Goal: Information Seeking & Learning: Find specific fact

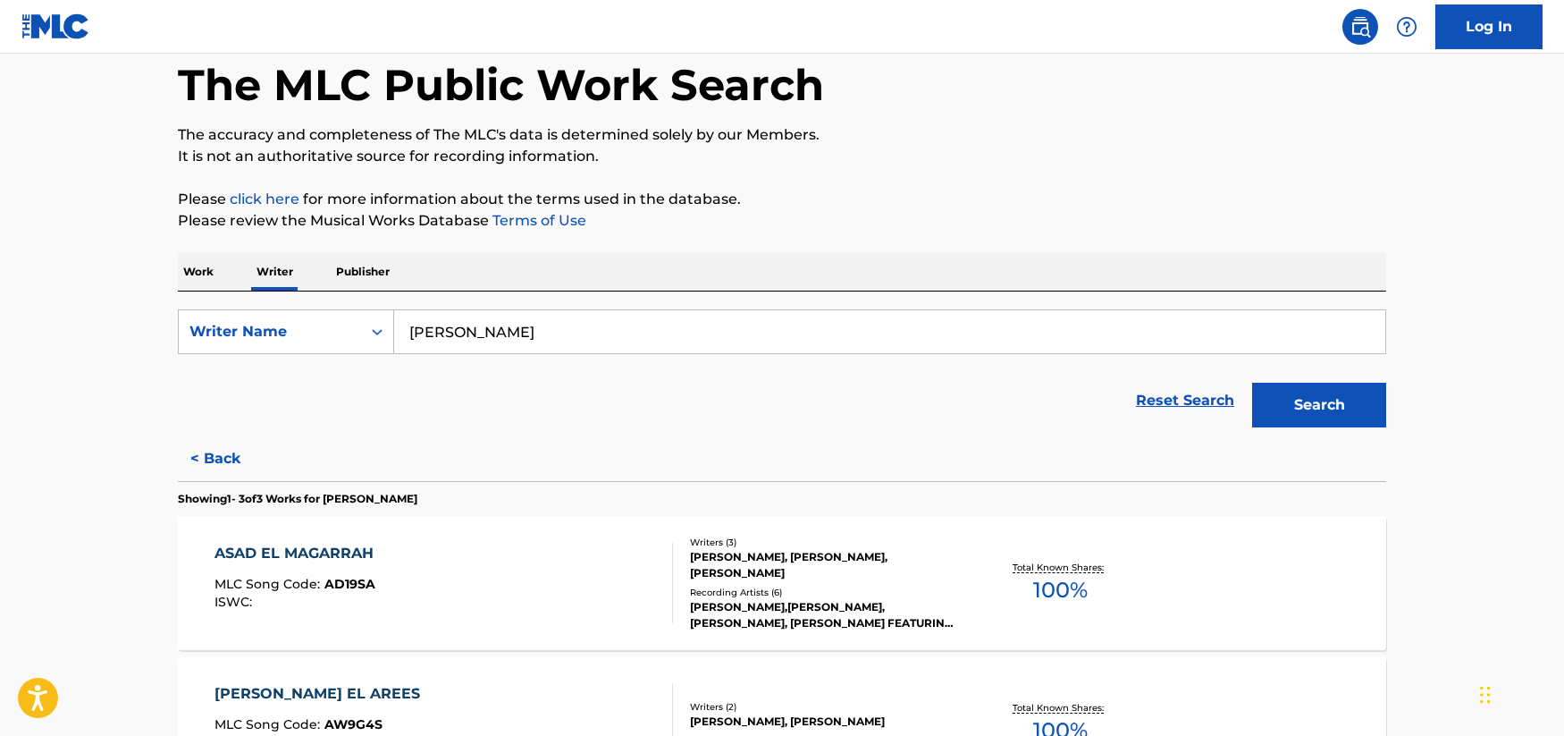
scroll to position [89, 0]
click at [187, 268] on p "Work" at bounding box center [198, 271] width 41 height 38
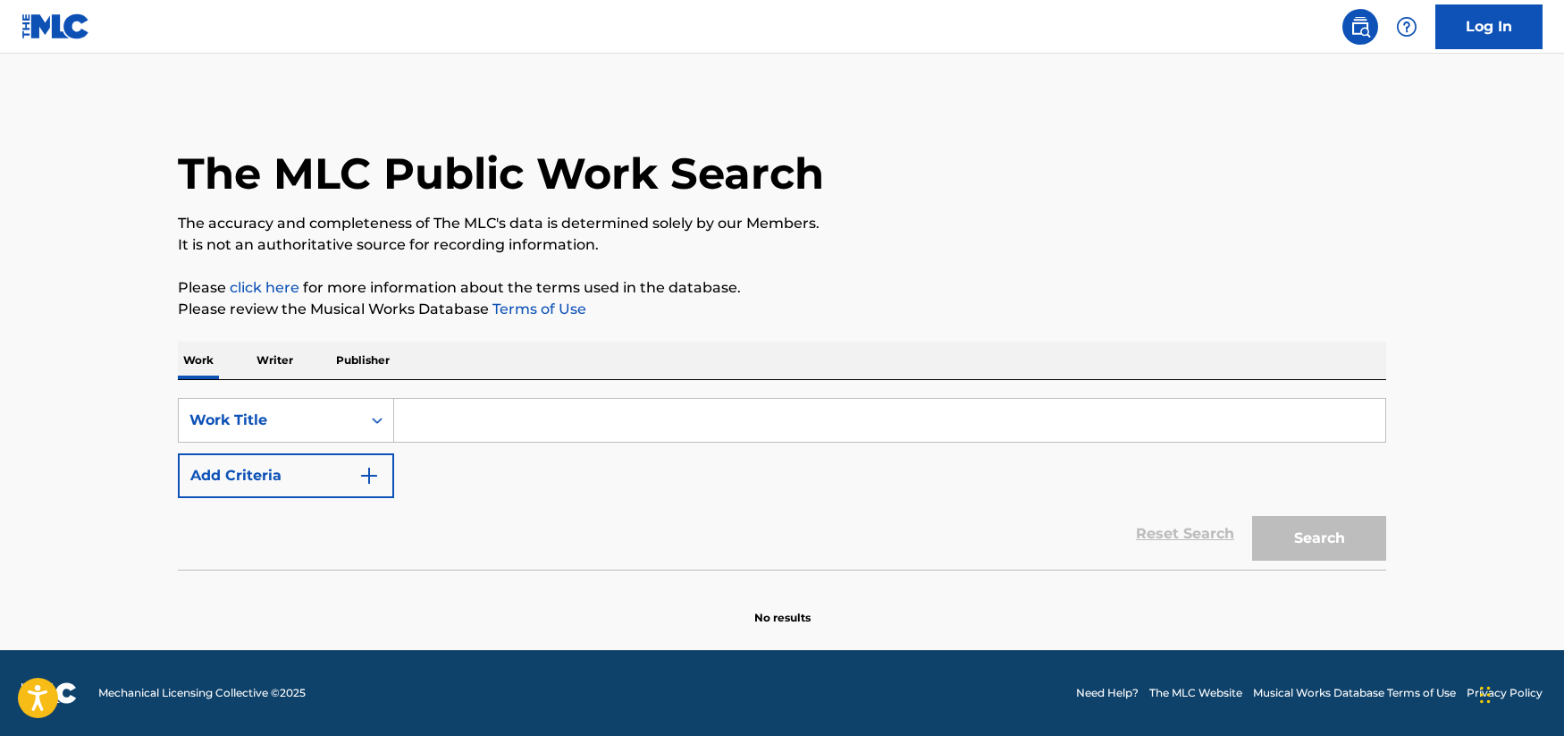
click at [615, 413] on input "Search Form" at bounding box center [889, 420] width 991 height 43
paste input "[PERSON_NAME]"
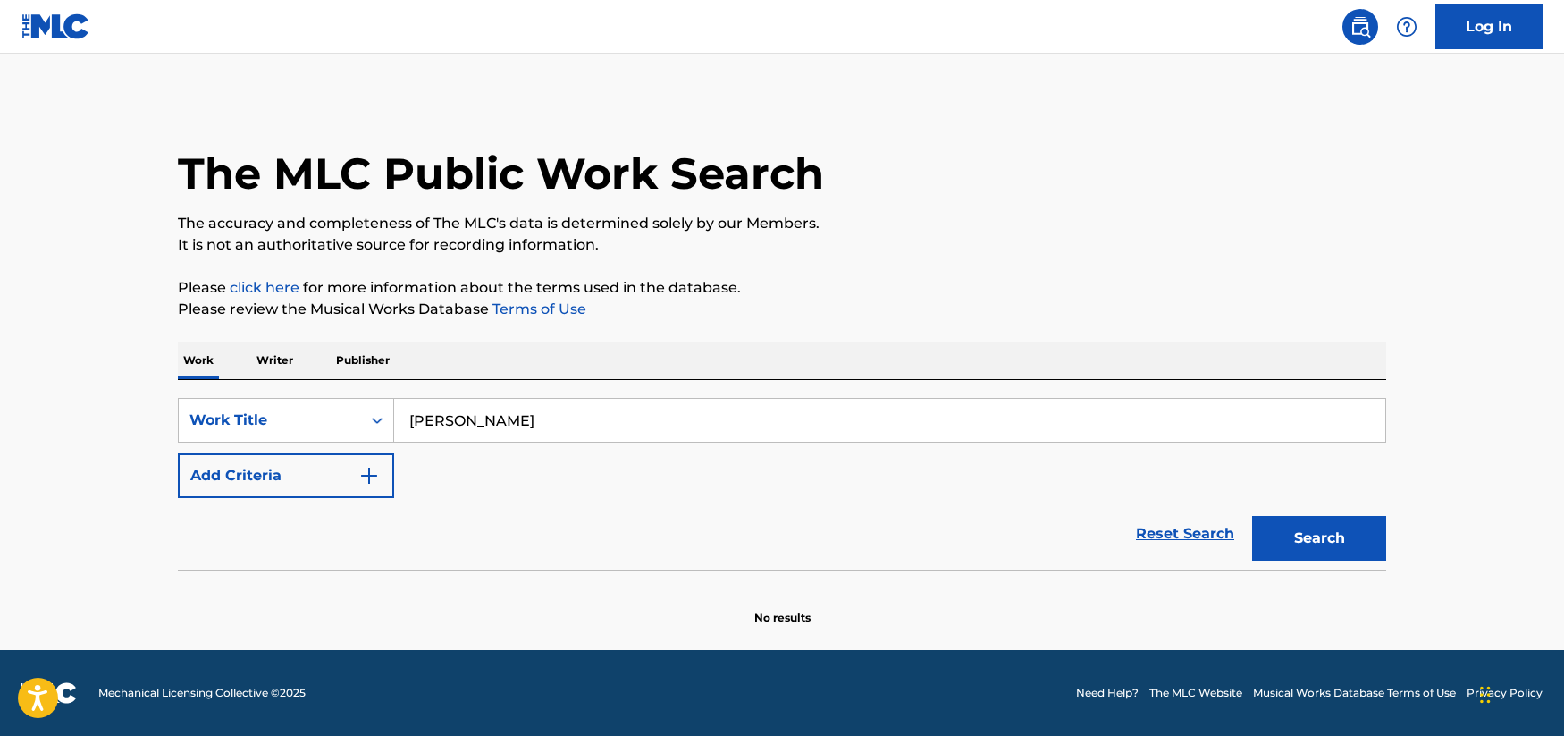
type input "[PERSON_NAME]"
click at [1289, 538] on button "Search" at bounding box center [1319, 538] width 134 height 45
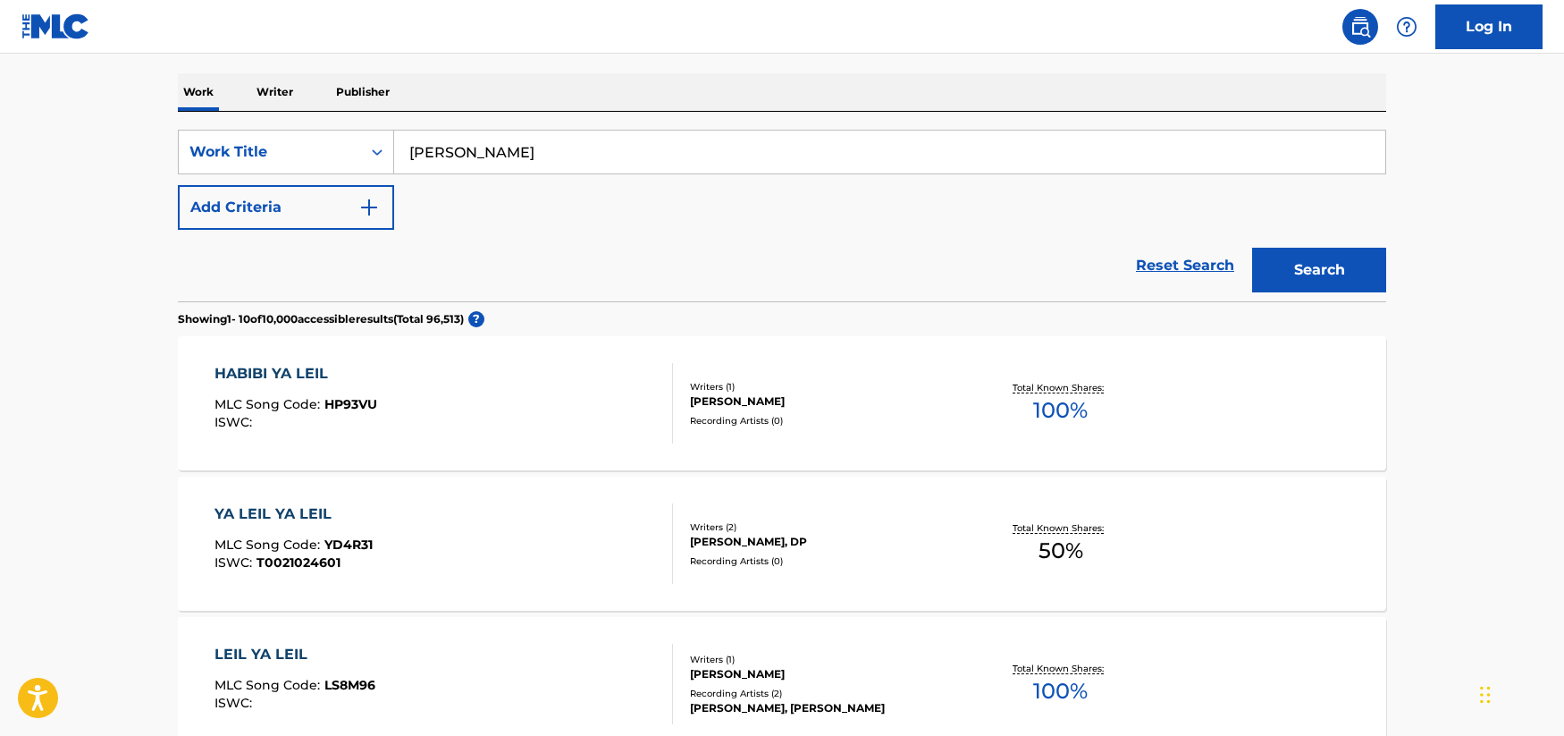
scroll to position [357, 0]
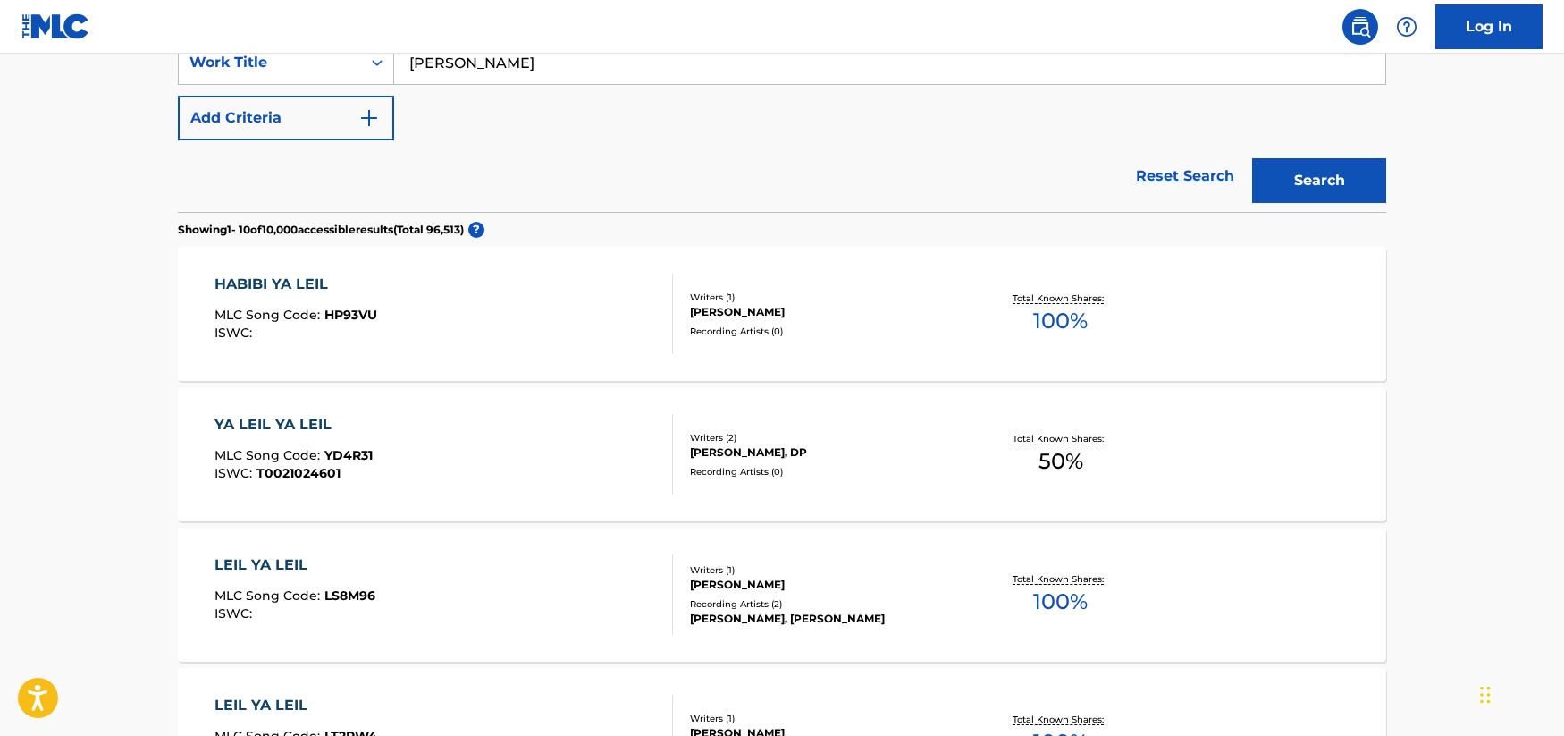
click at [251, 283] on div "HABIBI YA LEIL" at bounding box center [295, 283] width 163 height 21
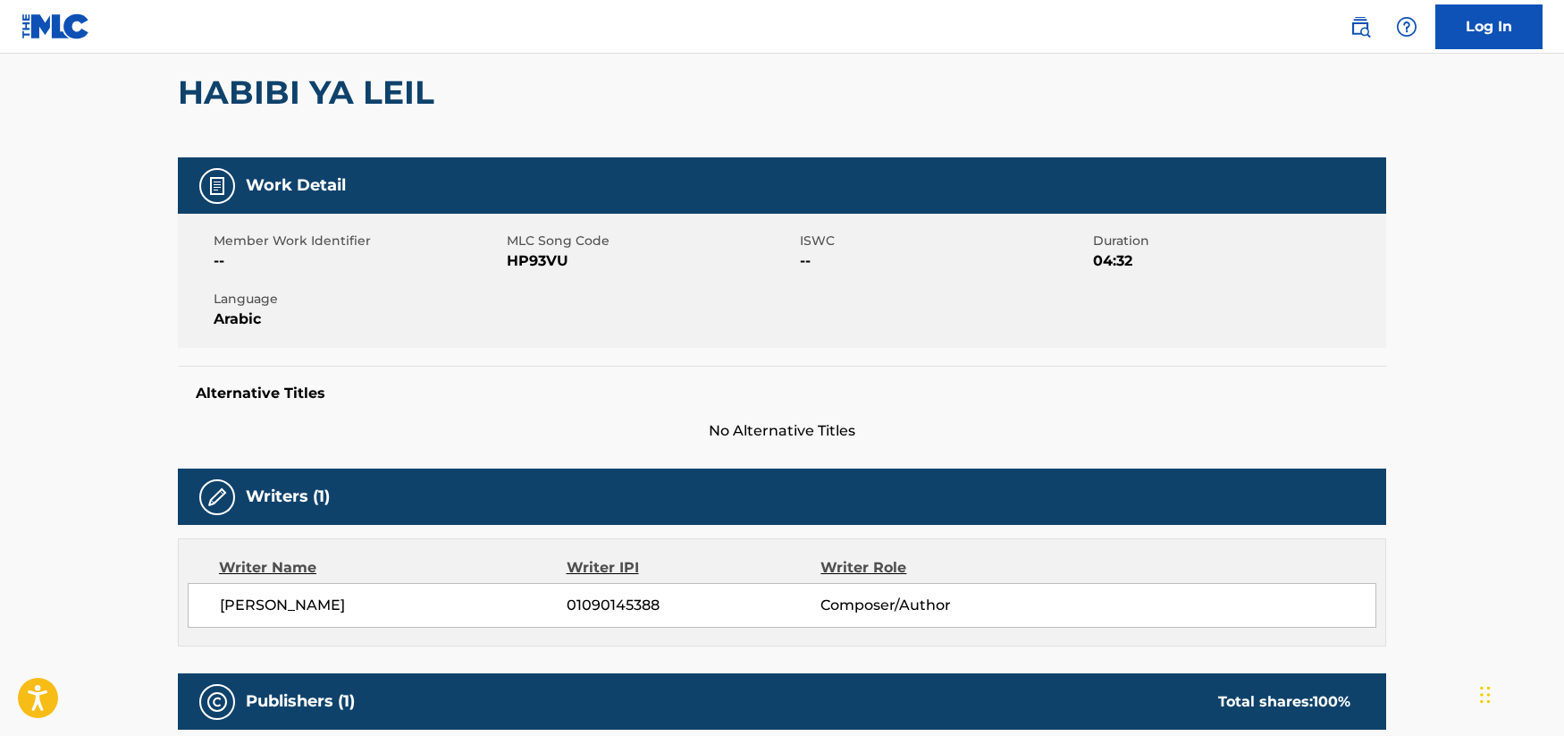
scroll to position [179, 0]
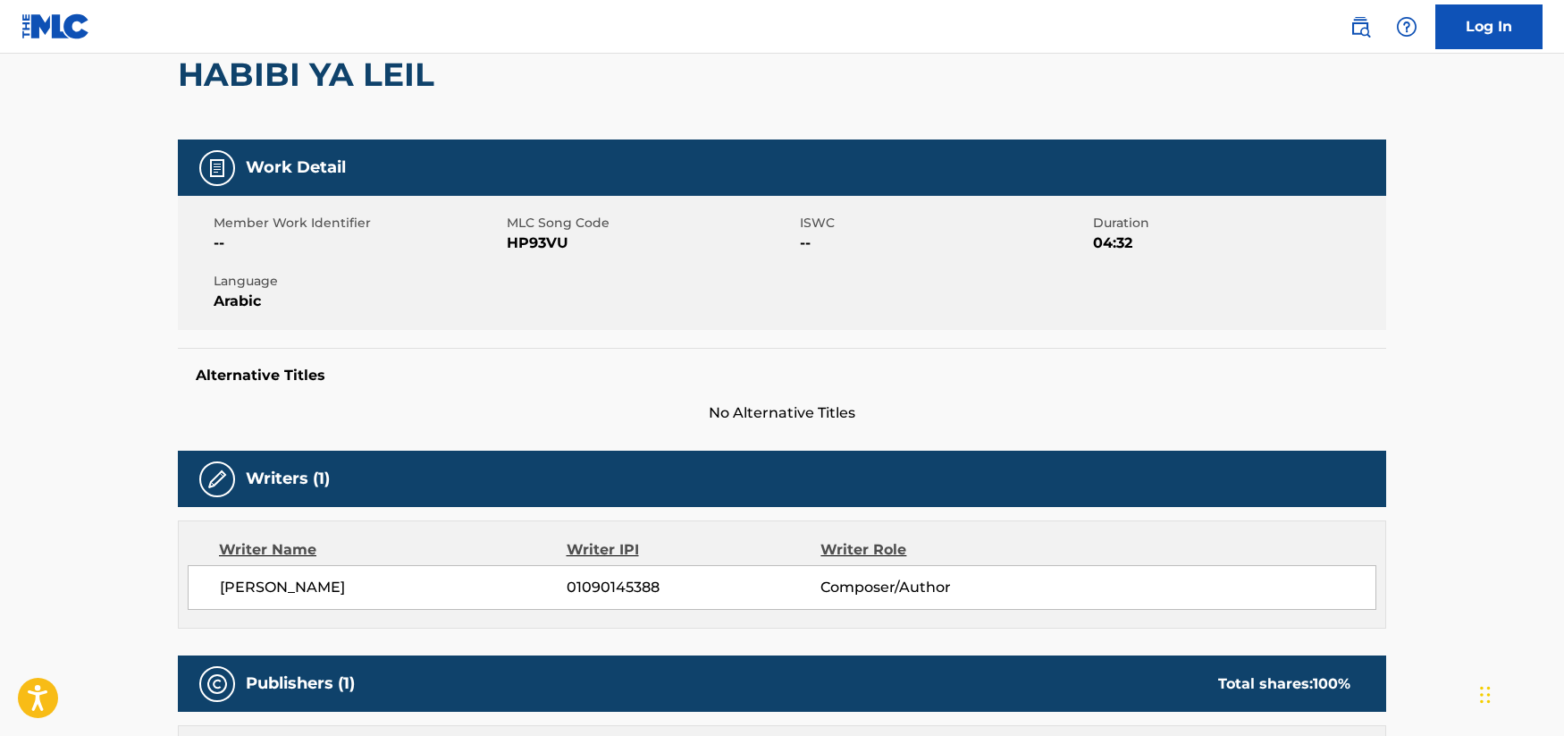
click at [634, 589] on span "01090145388" at bounding box center [694, 586] width 254 height 21
copy span "01090145388"
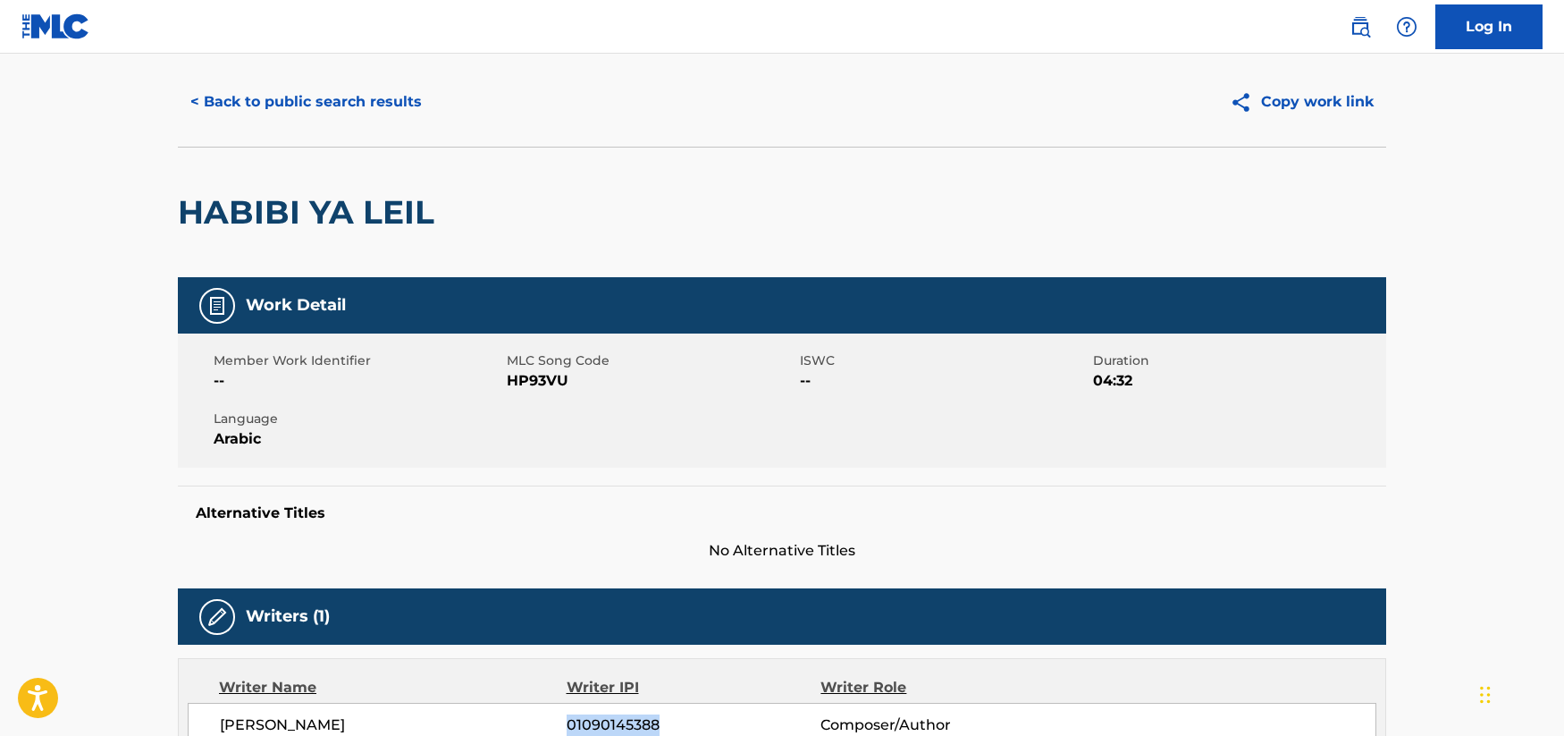
scroll to position [0, 0]
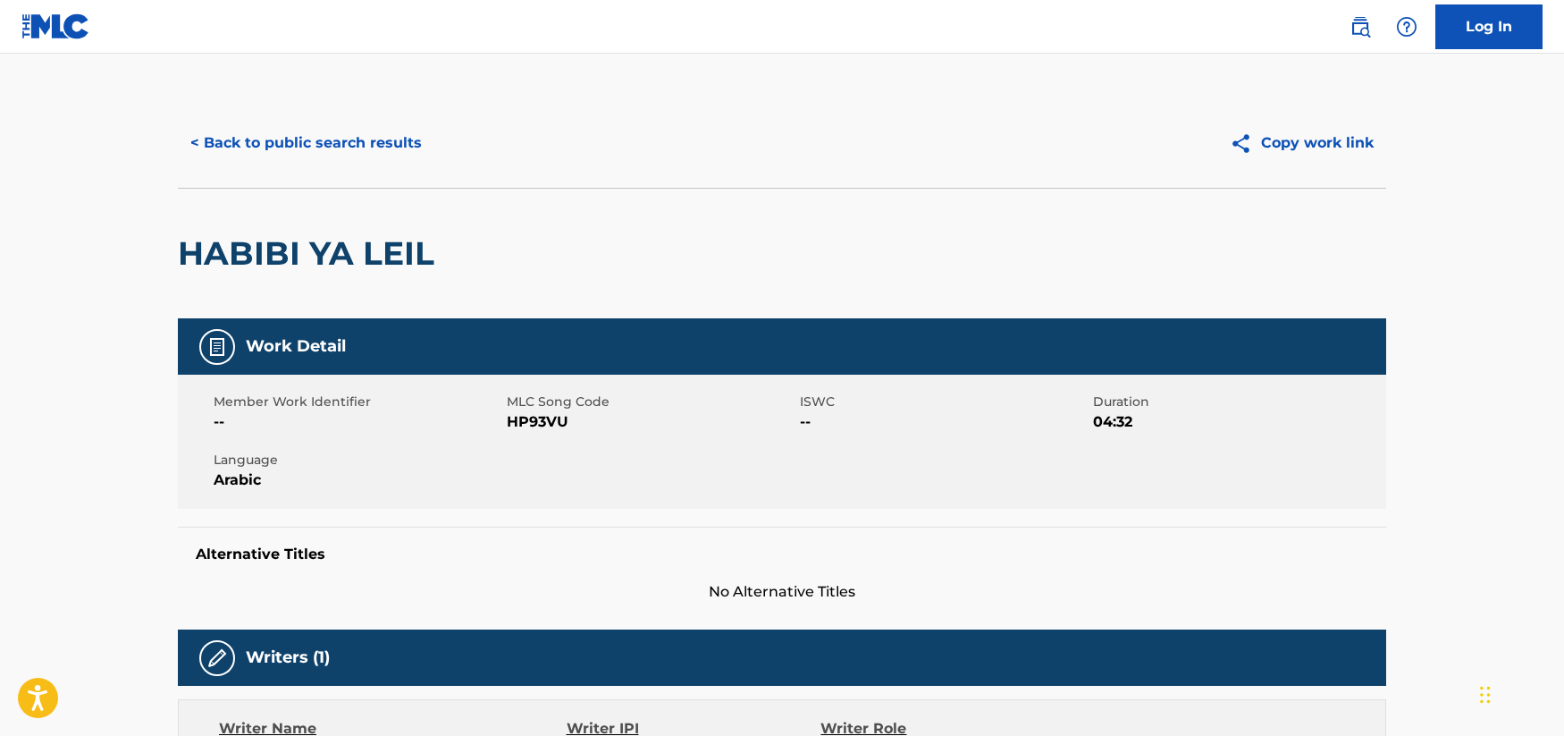
click at [330, 135] on button "< Back to public search results" at bounding box center [306, 143] width 256 height 45
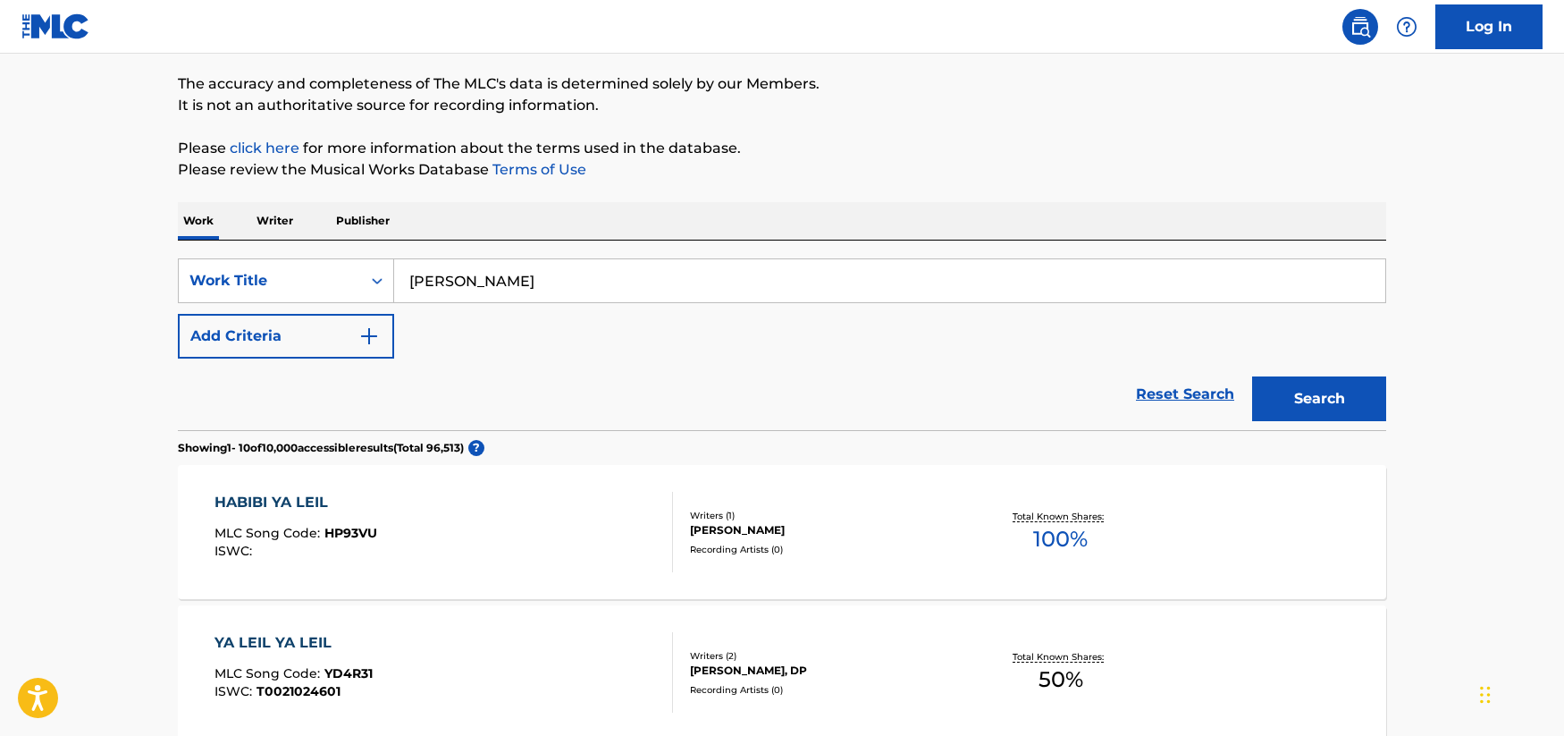
scroll to position [89, 0]
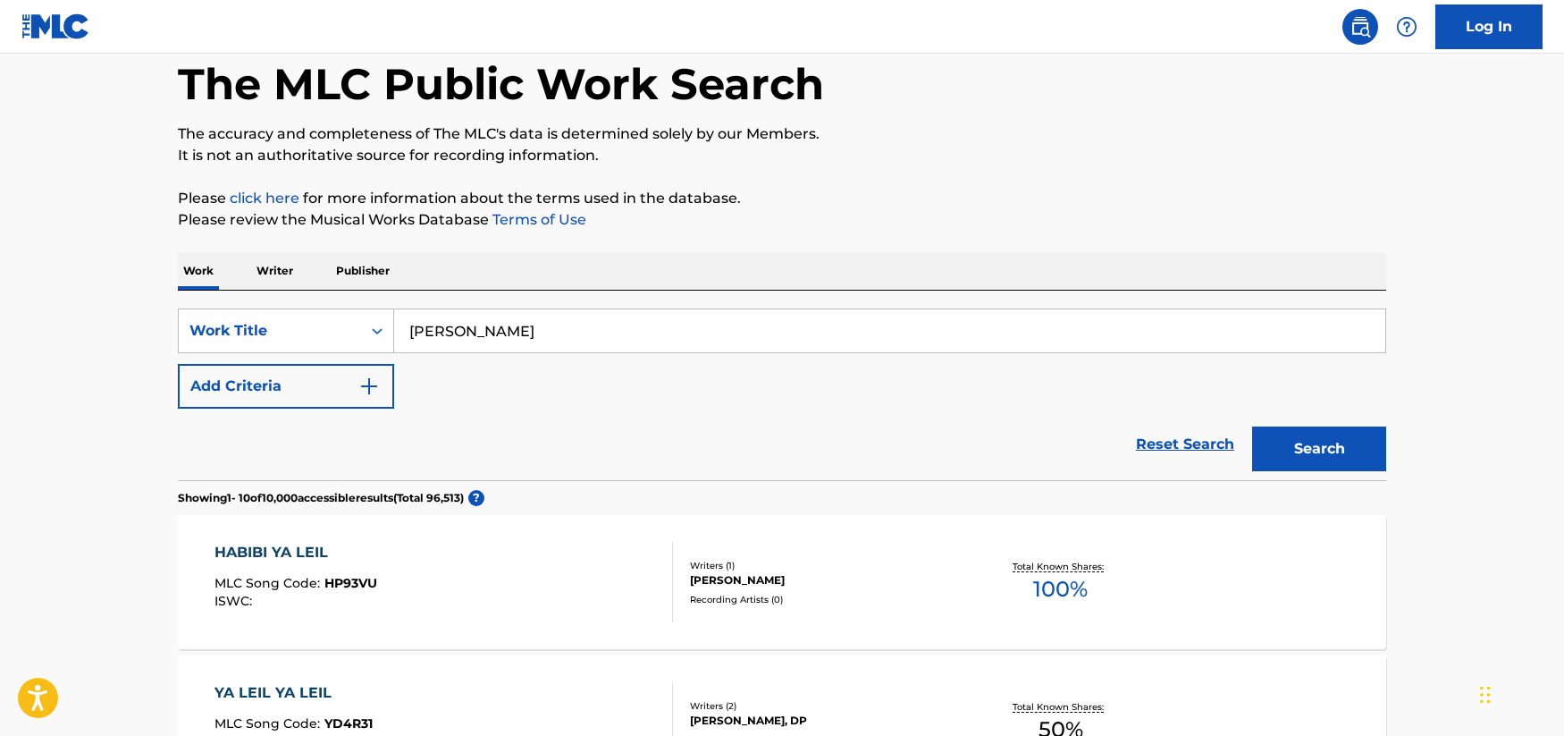
click at [280, 263] on p "Writer" at bounding box center [274, 271] width 47 height 38
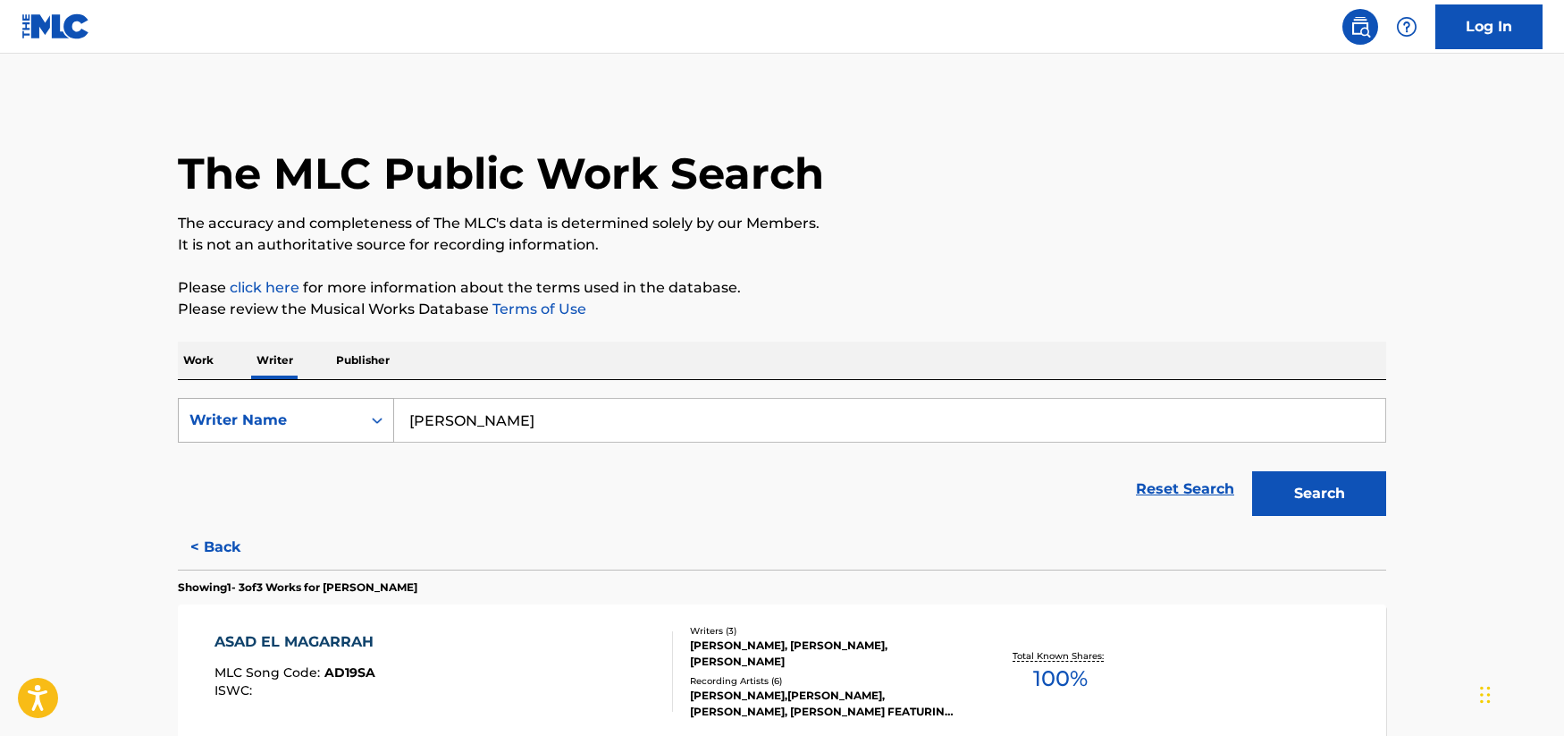
click at [377, 413] on icon "Search Form" at bounding box center [377, 420] width 18 height 18
click at [302, 457] on div "Writer IPI" at bounding box center [286, 464] width 214 height 45
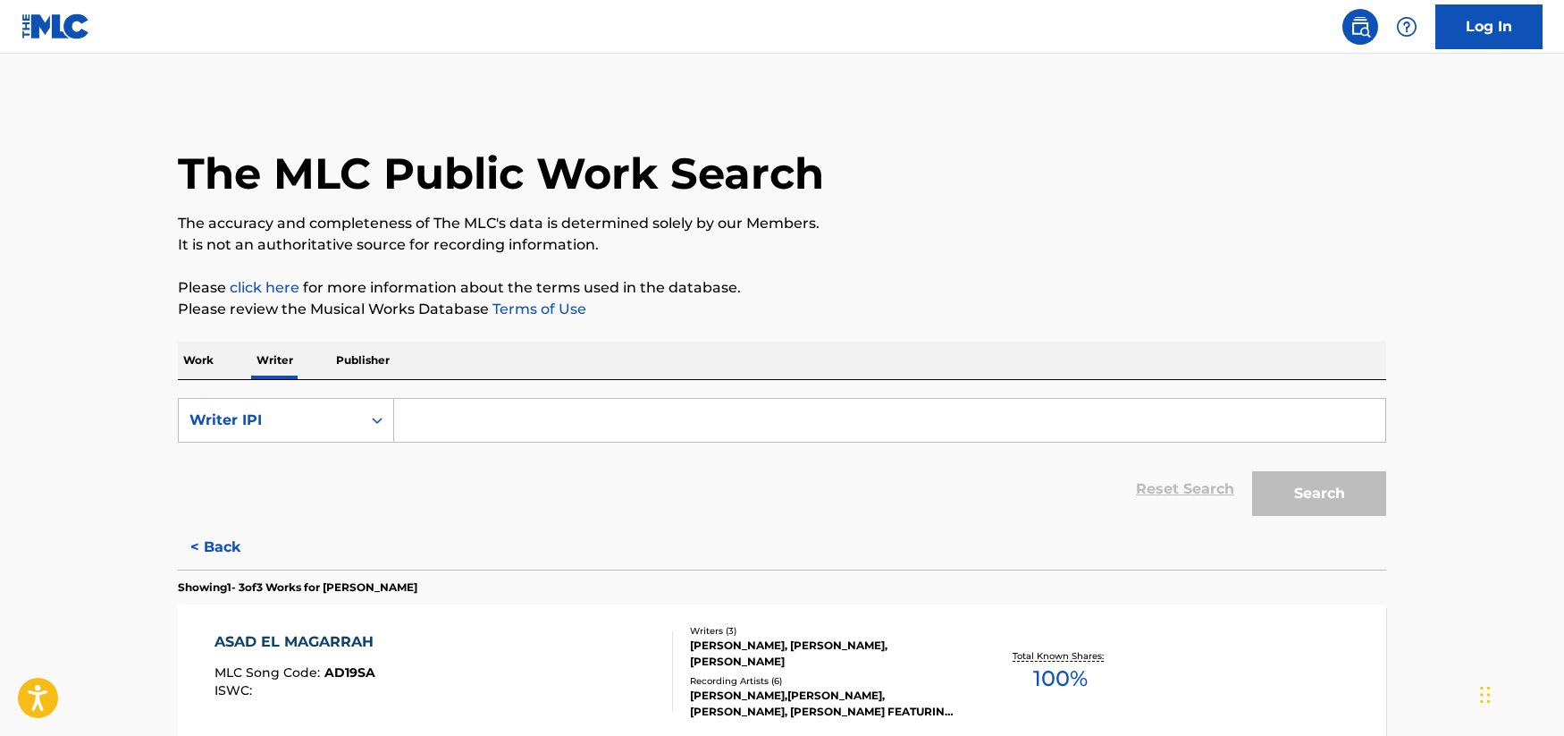
click at [621, 421] on input "Search Form" at bounding box center [889, 420] width 991 height 43
paste input "01090145388"
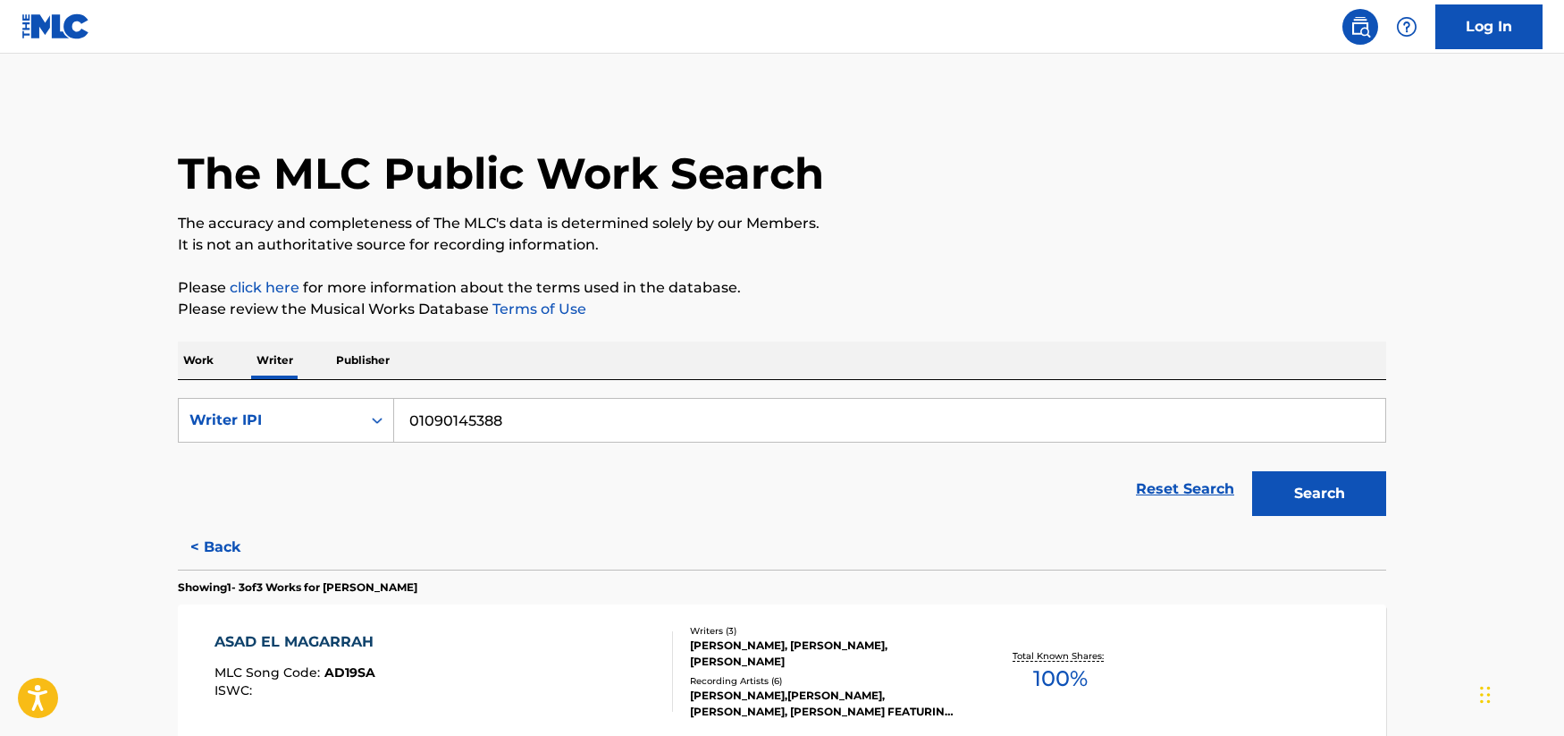
type input "01090145388"
click at [1292, 492] on button "Search" at bounding box center [1319, 493] width 134 height 45
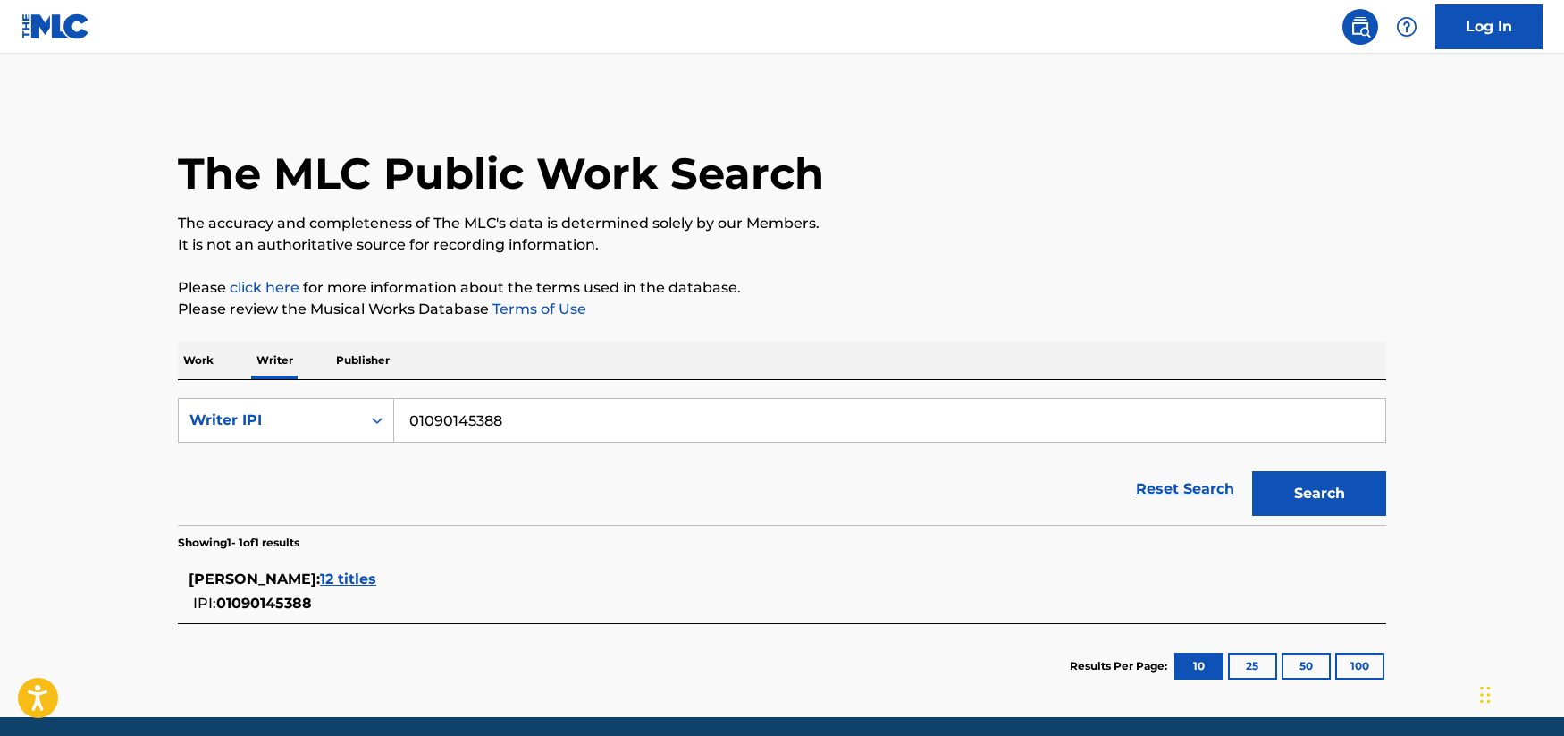
scroll to position [67, 0]
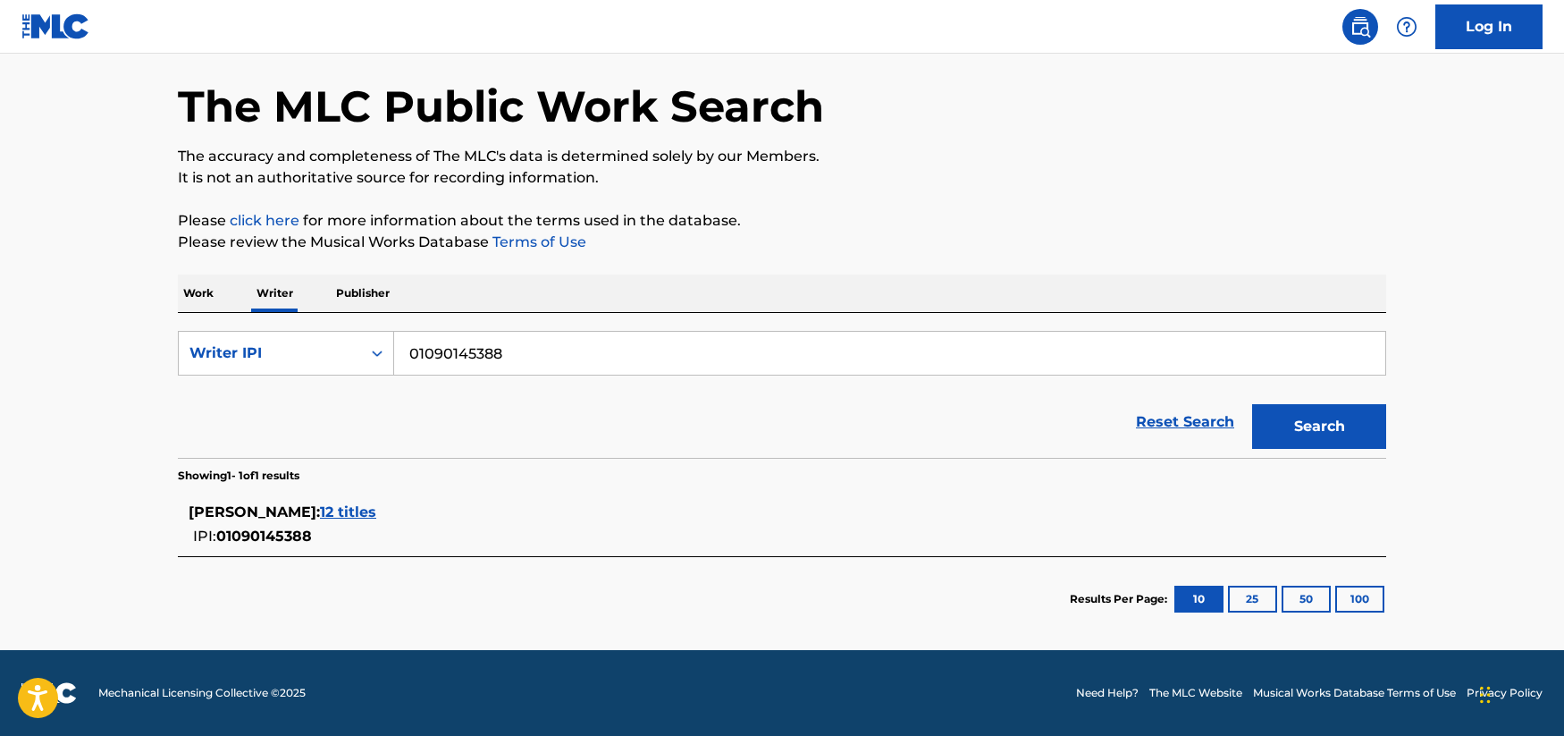
click at [376, 510] on span "12 titles" at bounding box center [348, 511] width 56 height 17
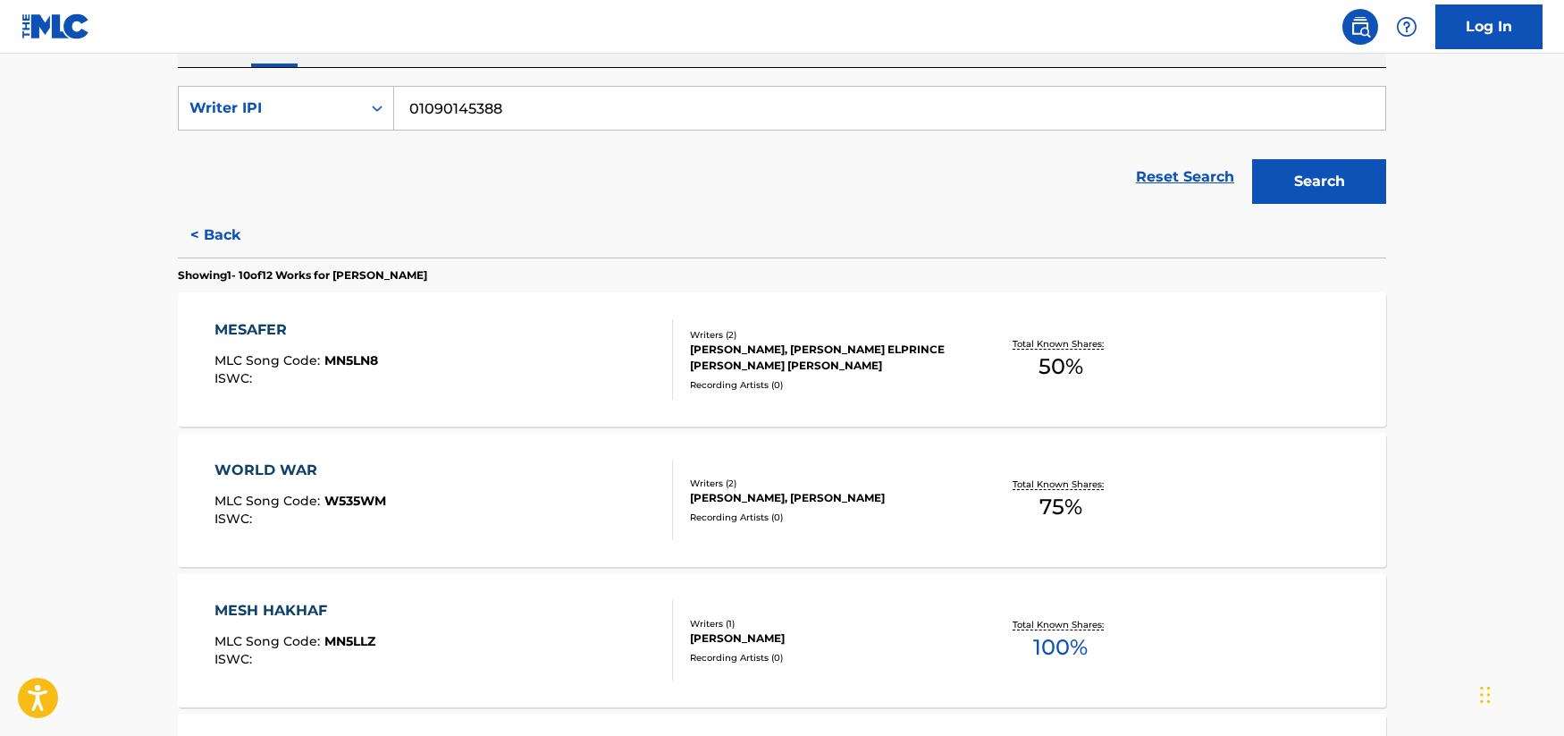
scroll to position [425, 0]
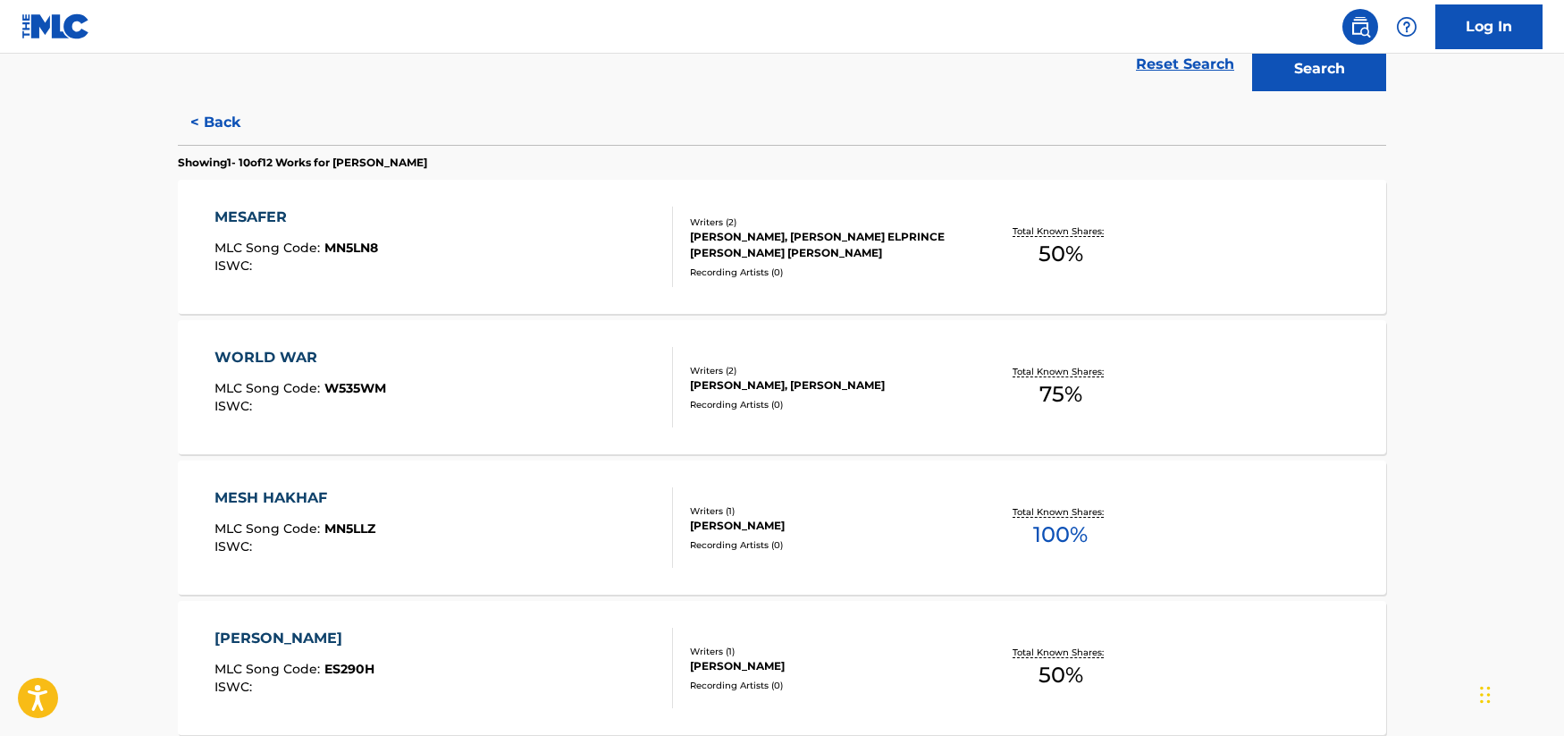
click at [256, 216] on div "MESAFER" at bounding box center [296, 216] width 164 height 21
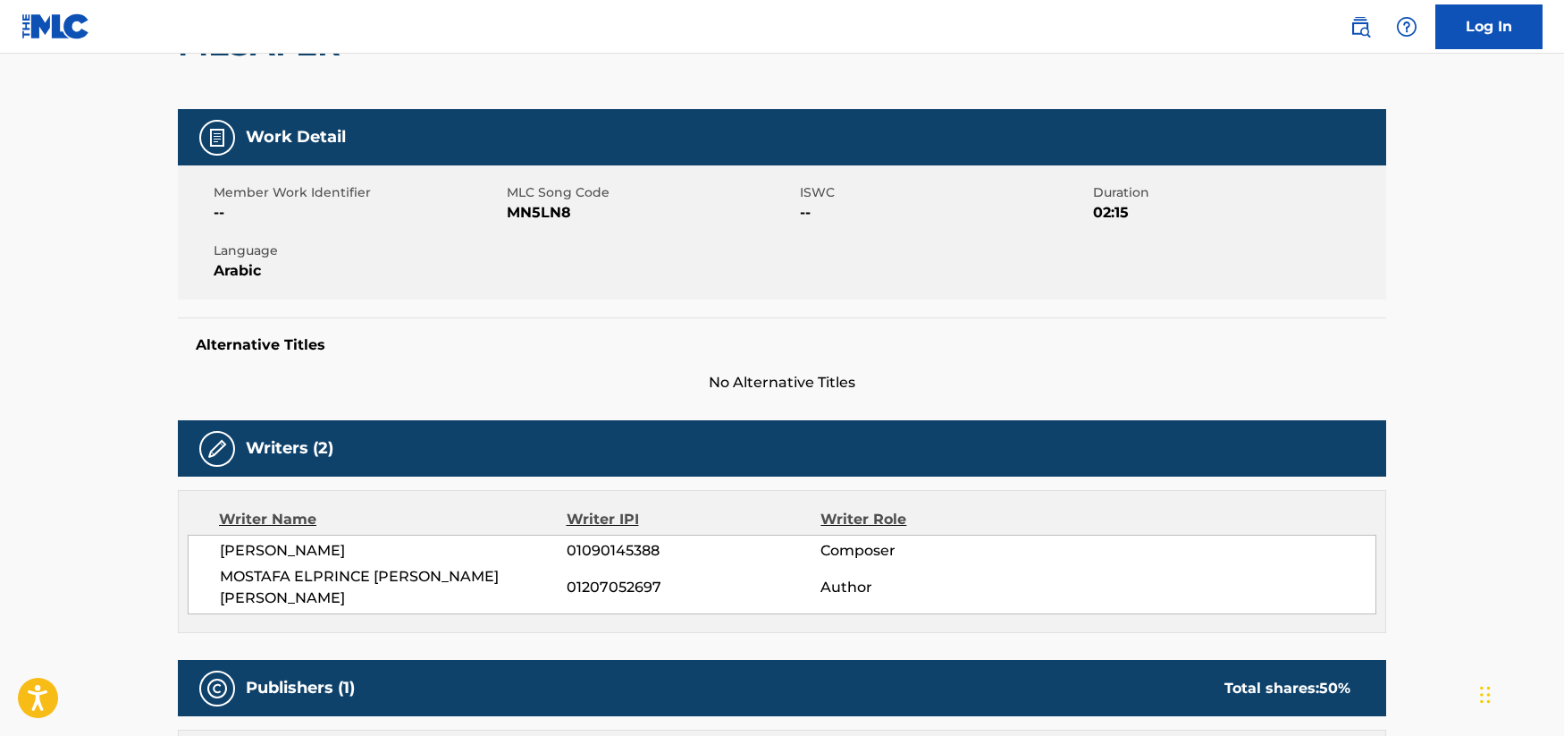
scroll to position [122, 0]
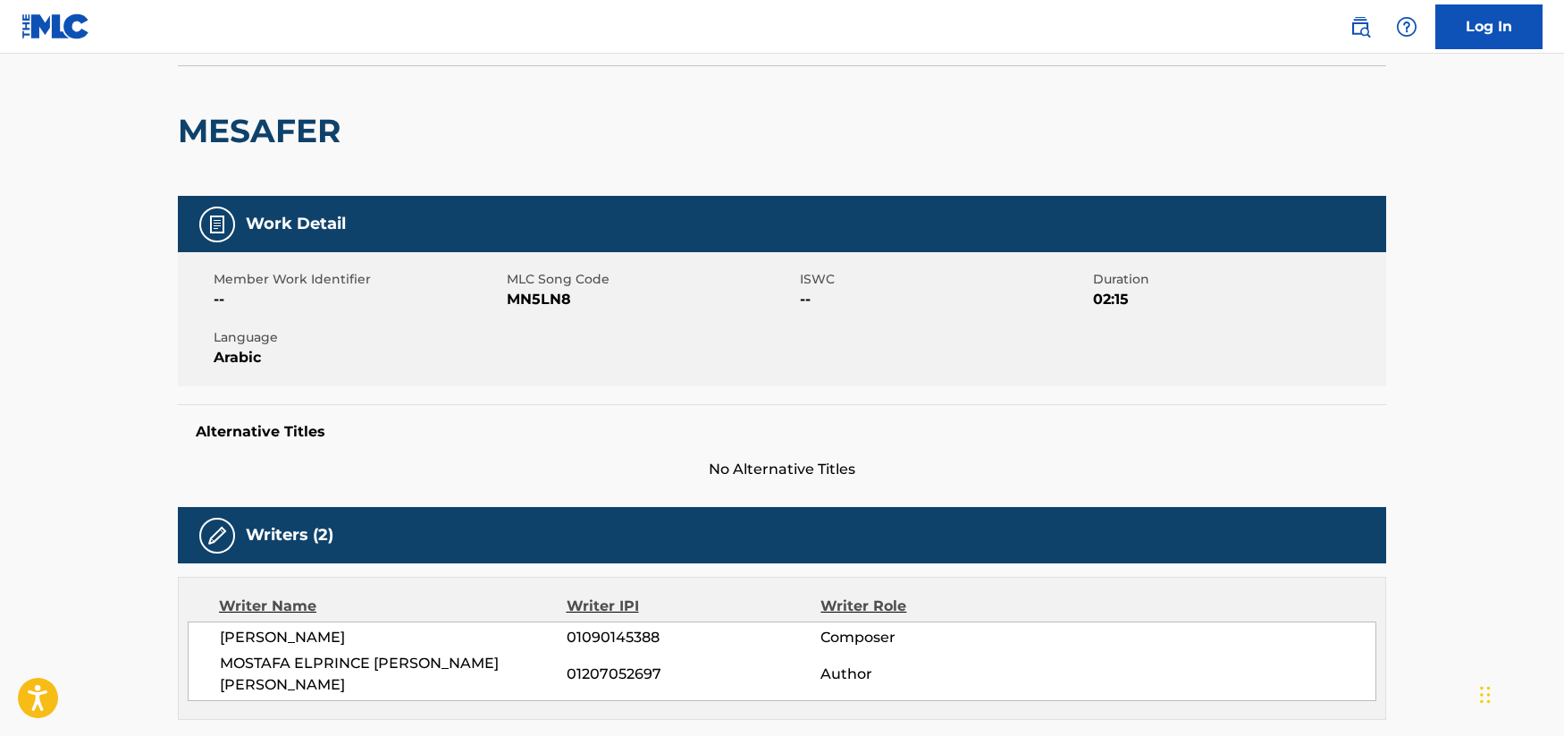
click at [273, 126] on h2 "MESAFER" at bounding box center [264, 131] width 172 height 40
copy div "MESAFER"
click at [4, 458] on main "< Back to public search results Copy work link MESAFER Work Detail Member Work …" at bounding box center [782, 513] width 1564 height 1165
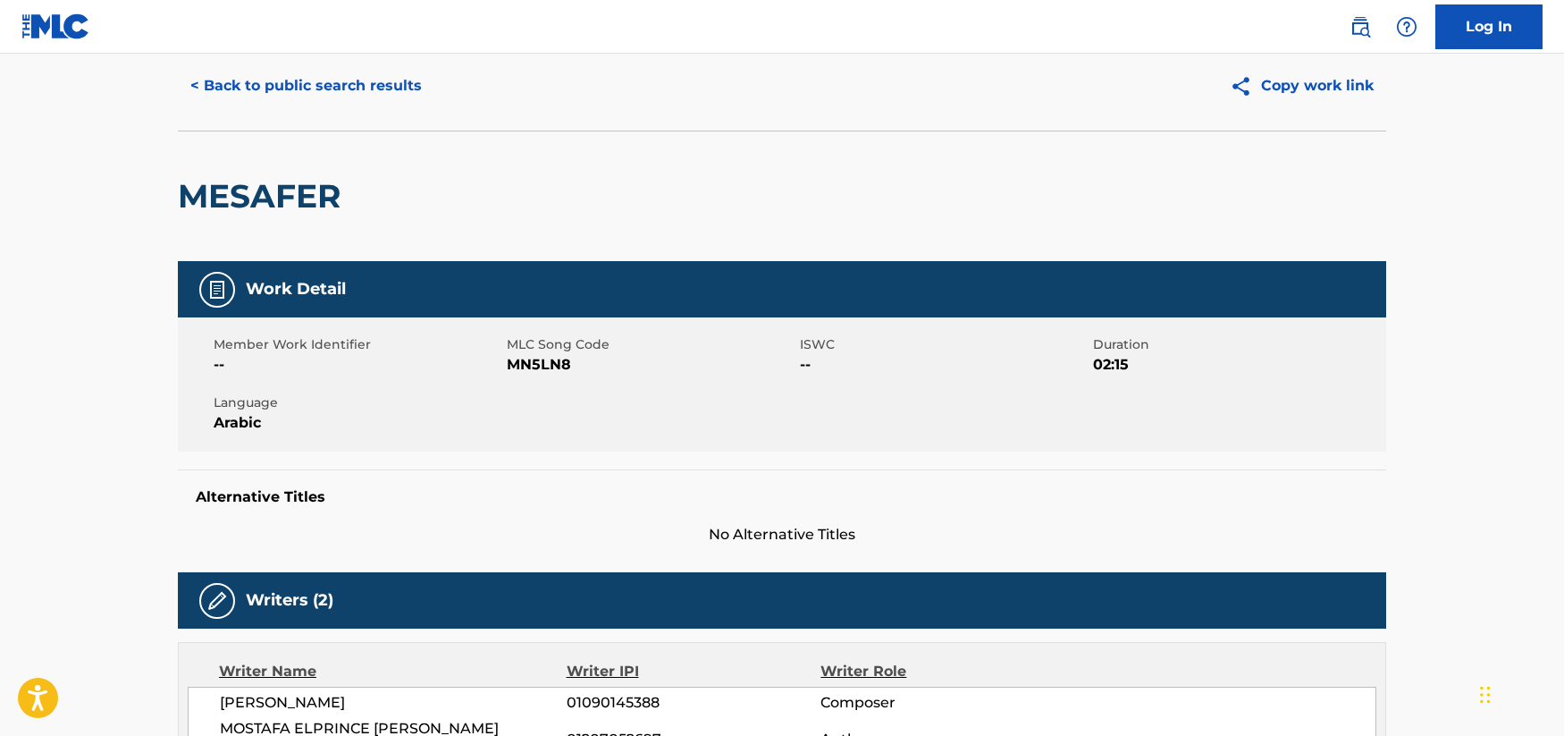
scroll to position [0, 0]
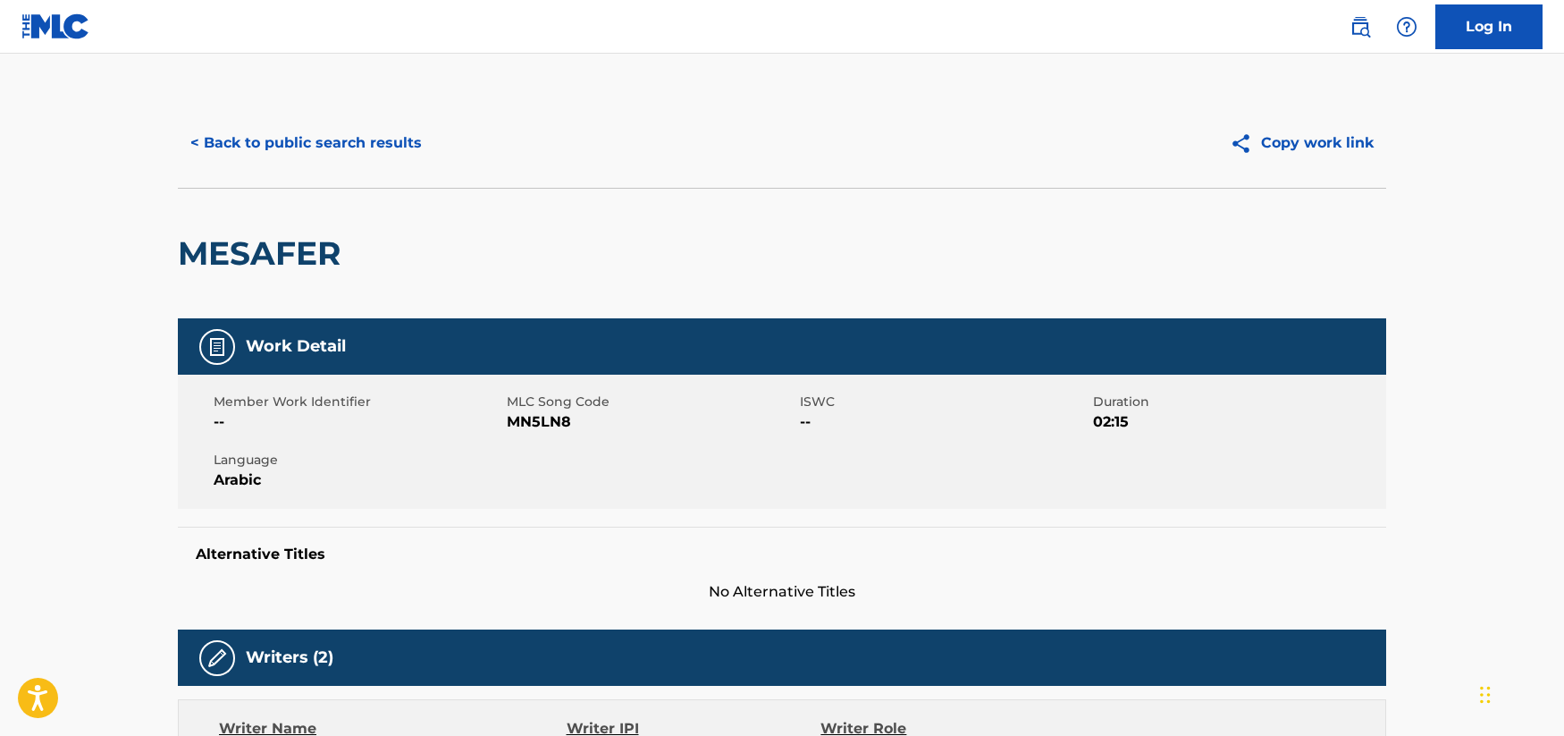
click at [207, 139] on button "< Back to public search results" at bounding box center [306, 143] width 256 height 45
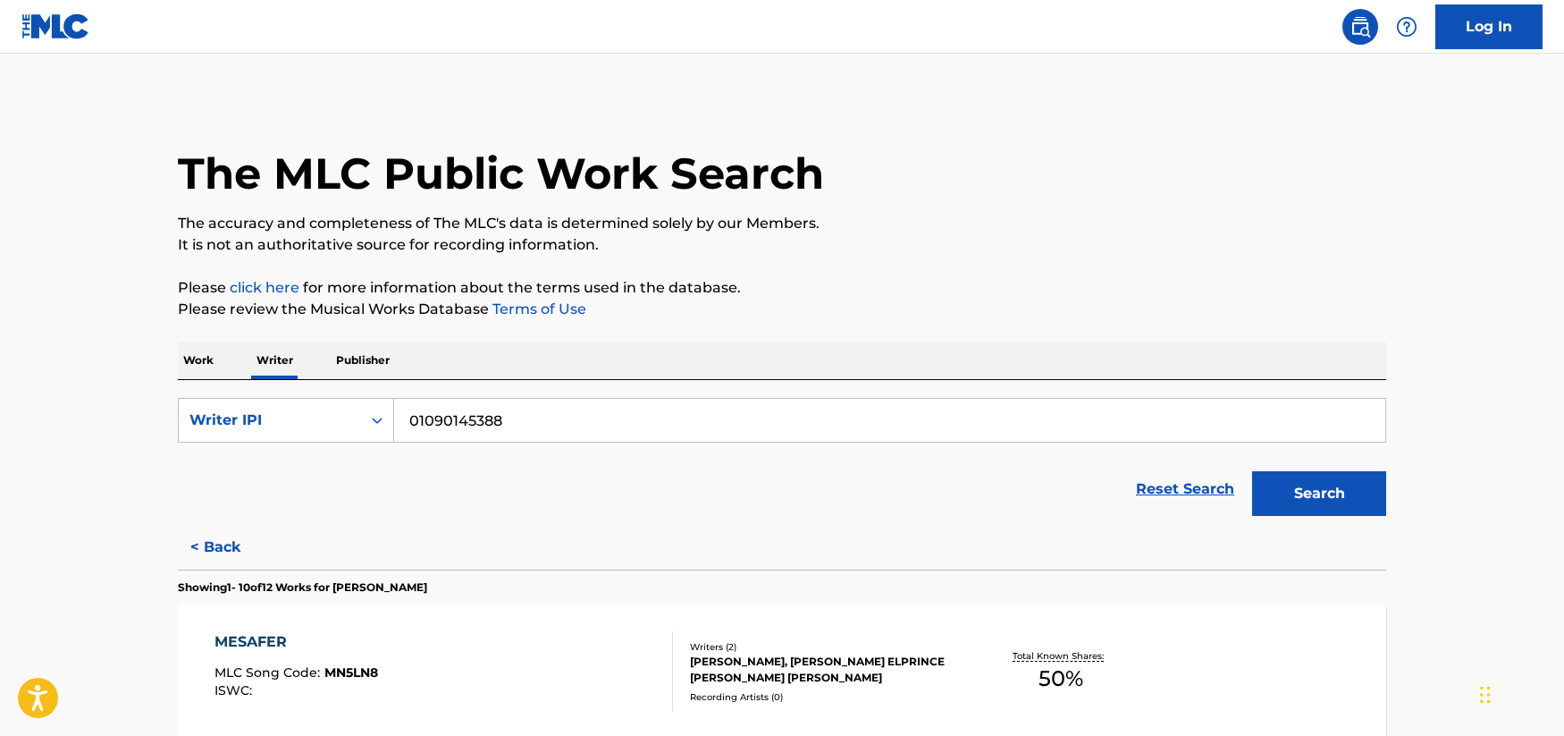
click at [63, 21] on img at bounding box center [55, 26] width 69 height 26
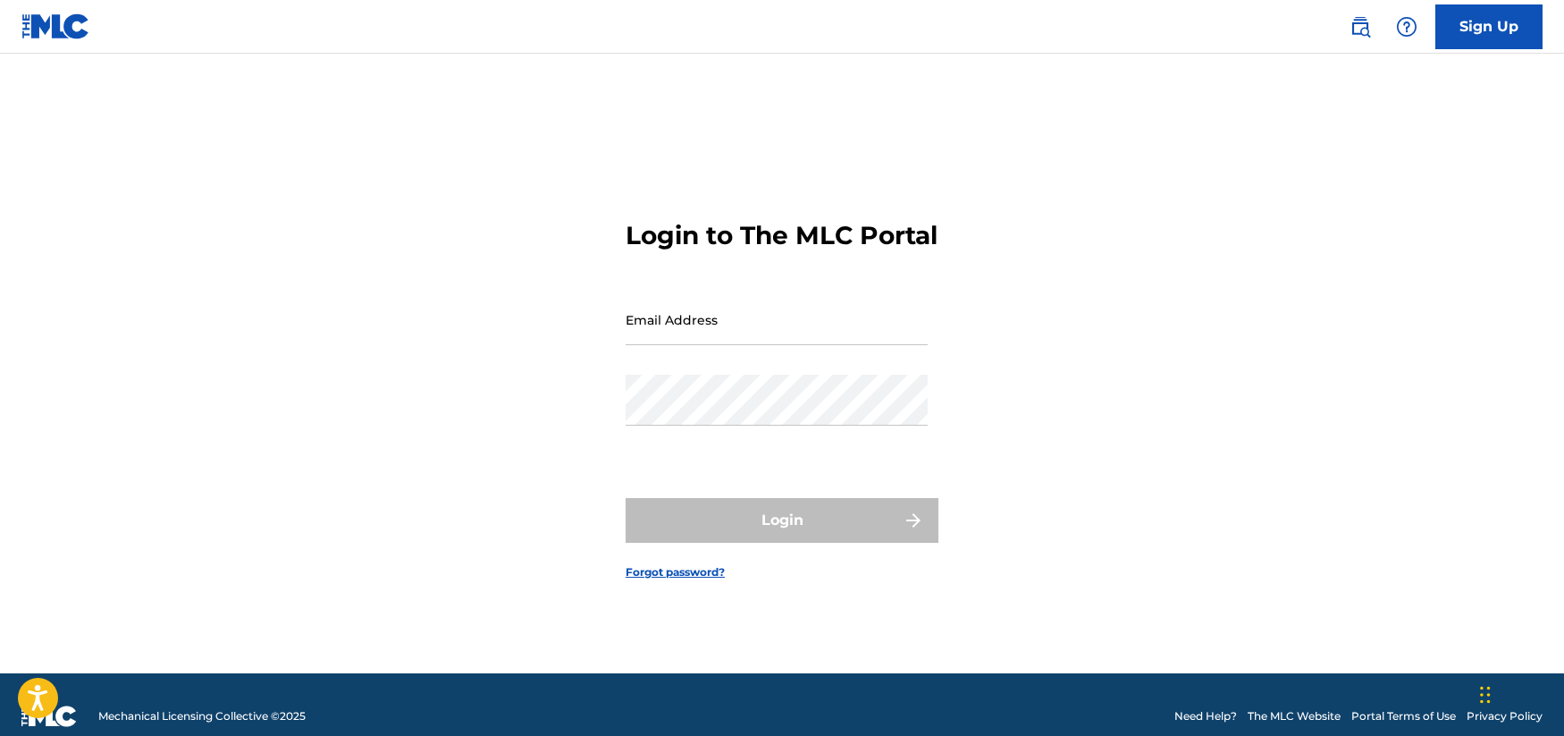
click at [722, 369] on div "Email Address" at bounding box center [777, 334] width 302 height 80
click at [729, 345] on input "Email Address" at bounding box center [777, 319] width 302 height 51
drag, startPoint x: 488, startPoint y: 469, endPoint x: 707, endPoint y: 448, distance: 220.0
click at [488, 467] on div "Login to The MLC Portal Email Address Password Login Forgot password?" at bounding box center [781, 385] width 1251 height 575
type input "[EMAIL_ADDRESS][DOMAIN_NAME]"
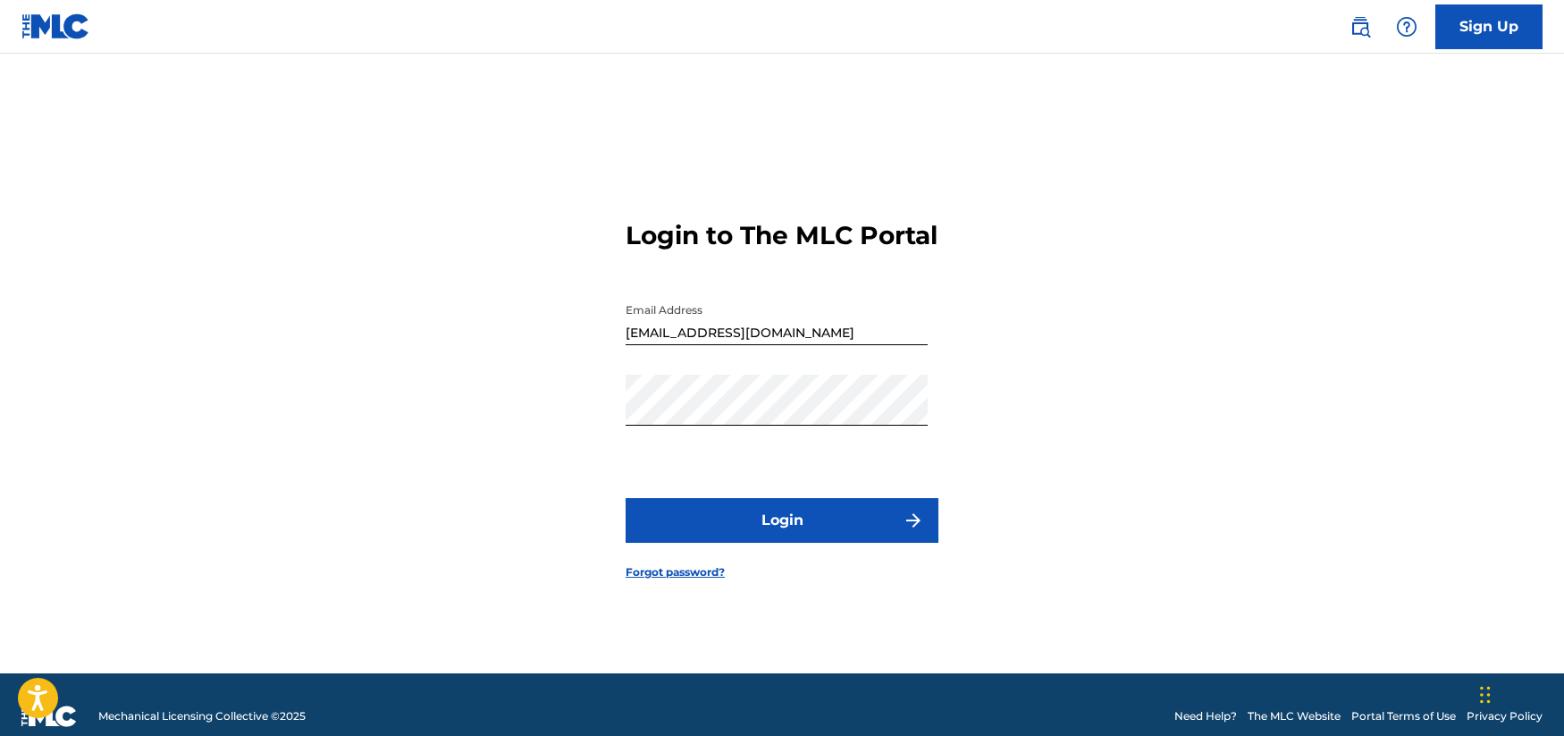
click at [824, 530] on button "Login" at bounding box center [782, 520] width 313 height 45
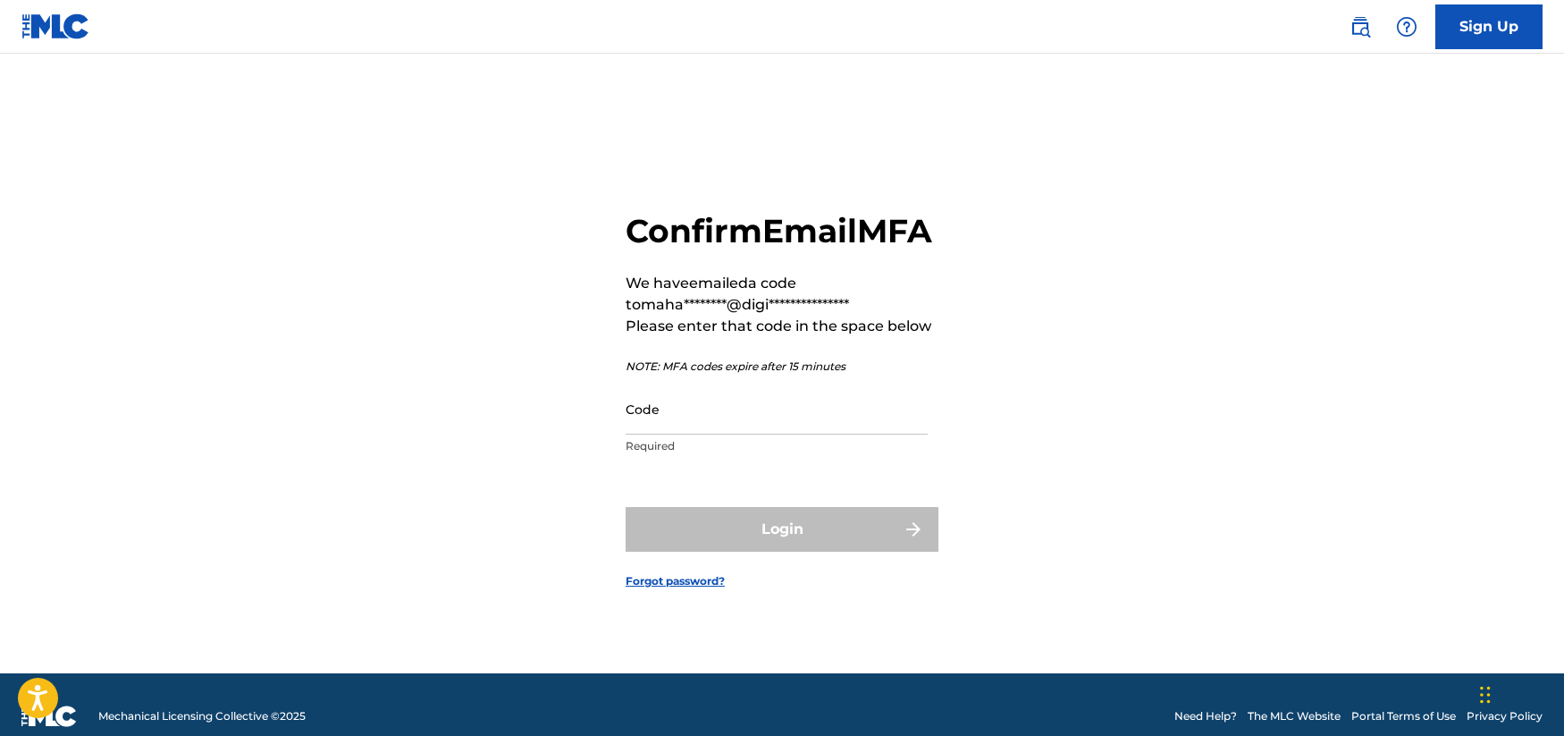
click at [721, 434] on input "Code" at bounding box center [777, 408] width 302 height 51
paste input "241116"
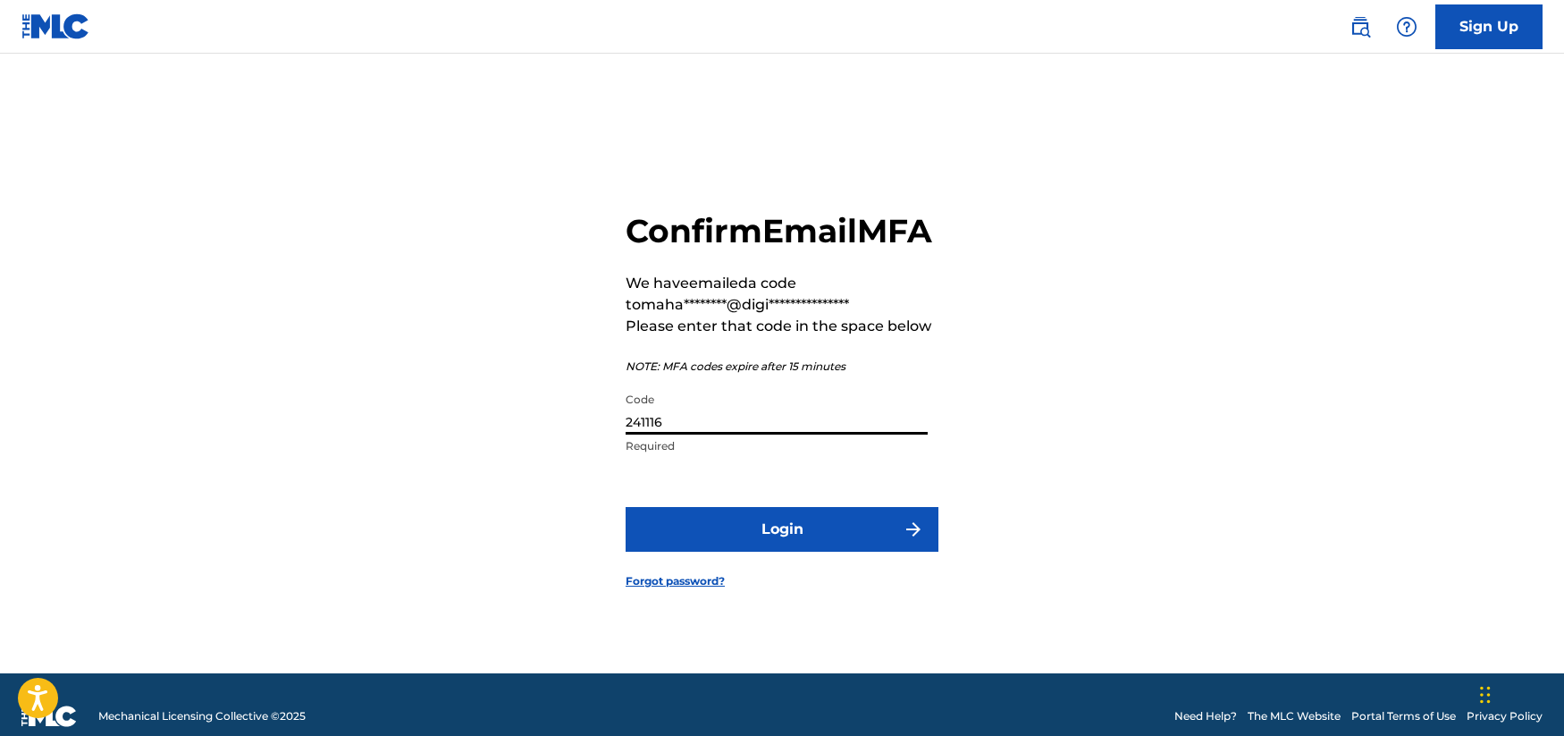
type input "241116"
click at [799, 531] on button "Login" at bounding box center [782, 529] width 313 height 45
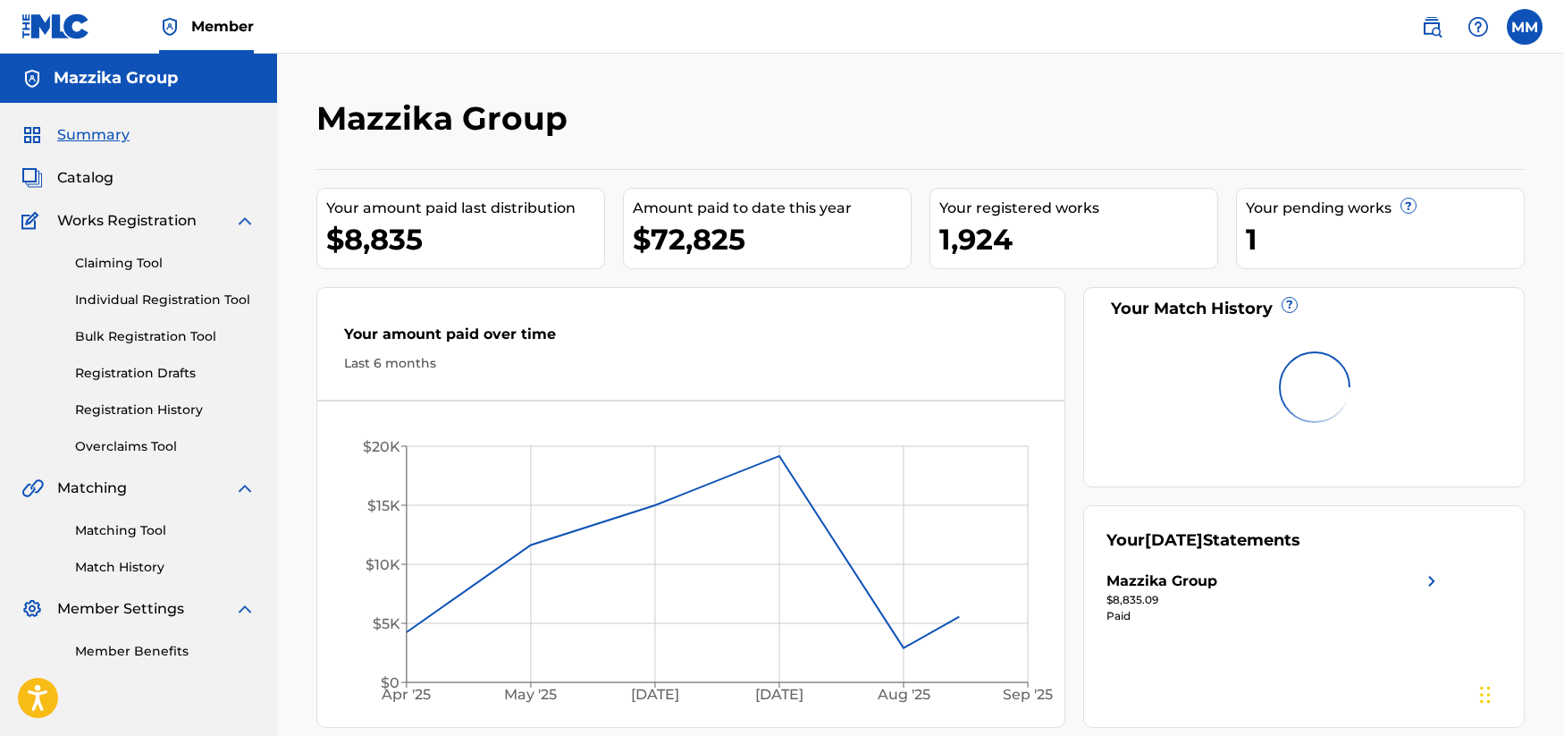
click at [46, 271] on div "Claiming Tool Individual Registration Tool Bulk Registration Tool Registration …" at bounding box center [138, 343] width 234 height 224
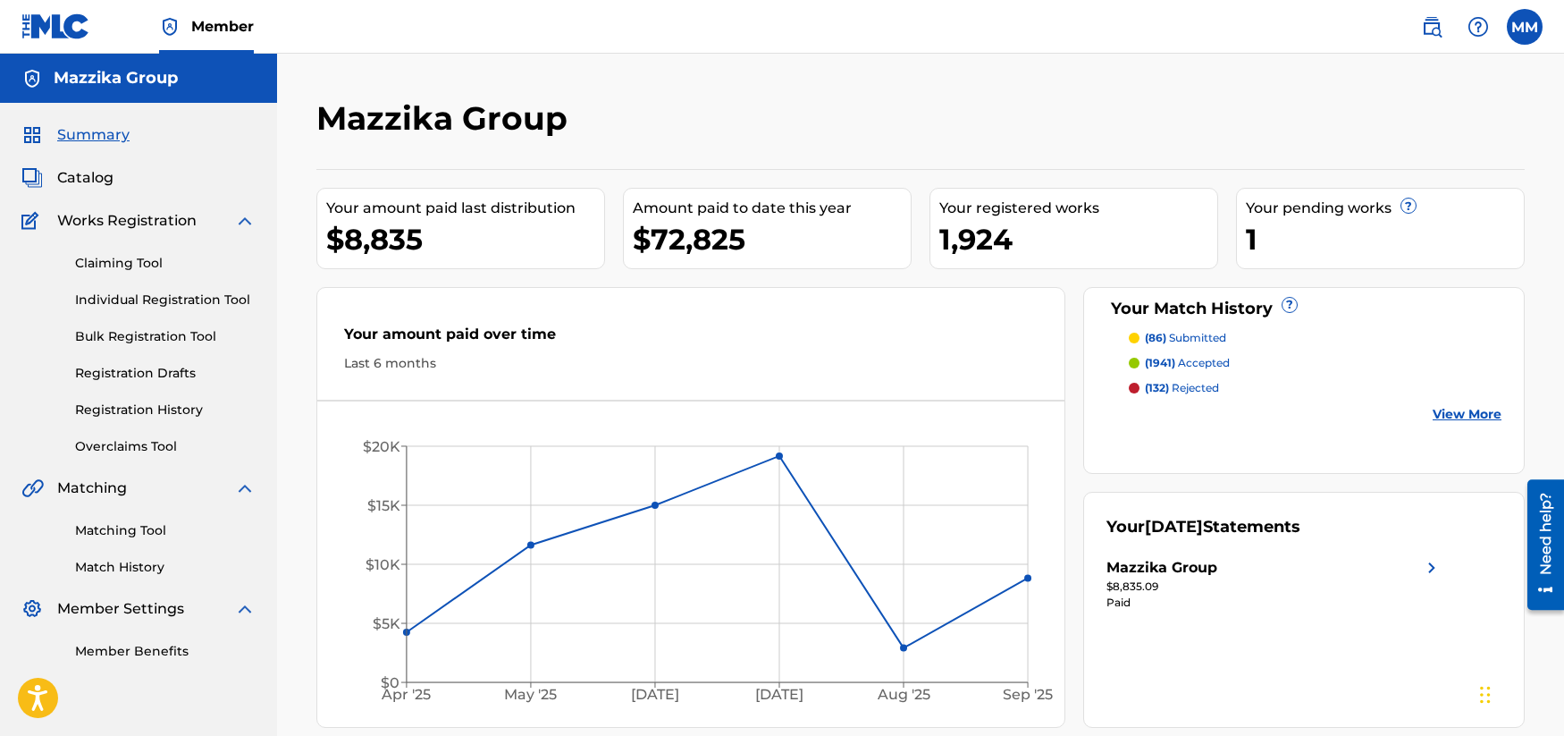
click at [63, 183] on span "Catalog" at bounding box center [85, 177] width 56 height 21
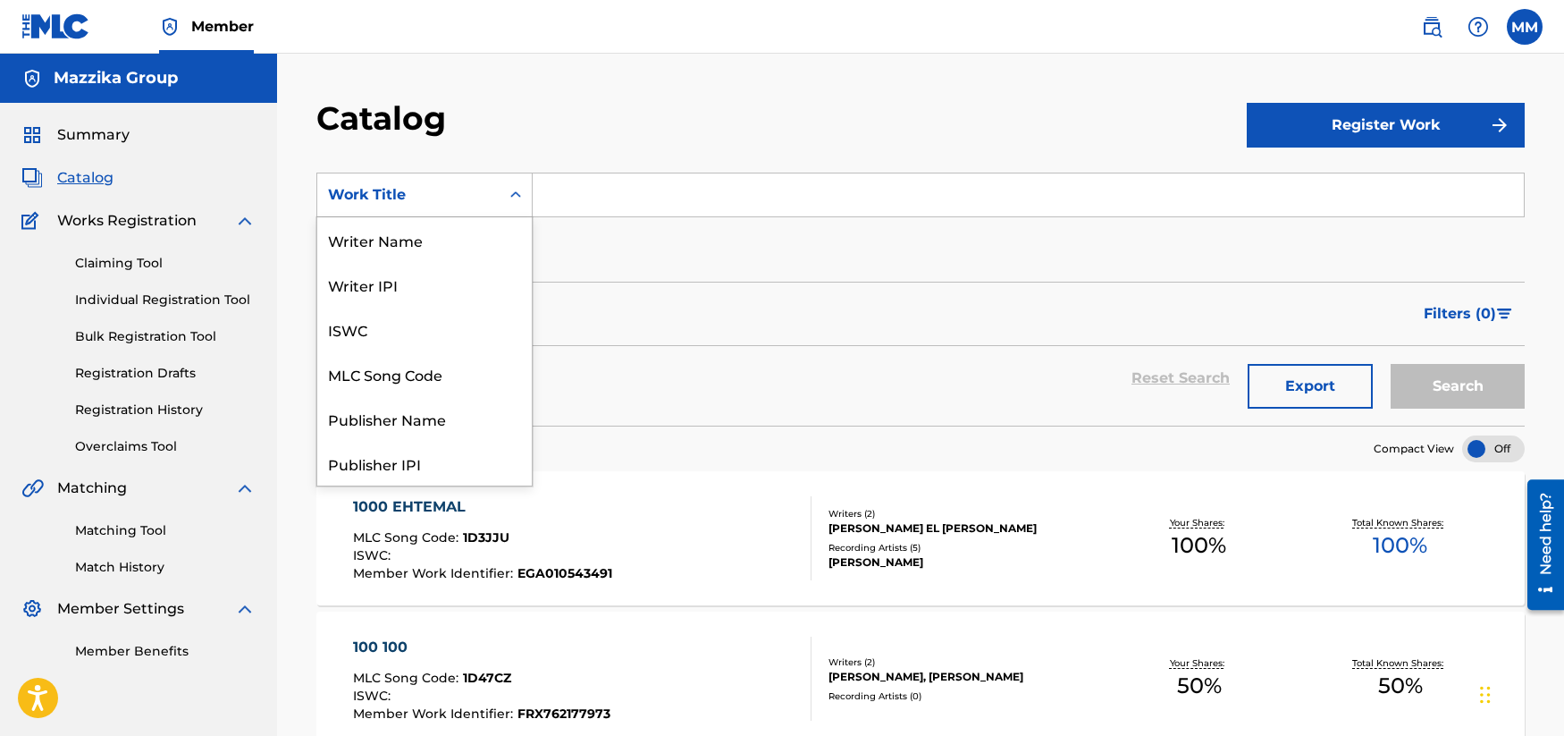
click at [510, 198] on icon "Search Form" at bounding box center [516, 195] width 18 height 18
click at [411, 239] on div "Writer Name" at bounding box center [424, 239] width 214 height 45
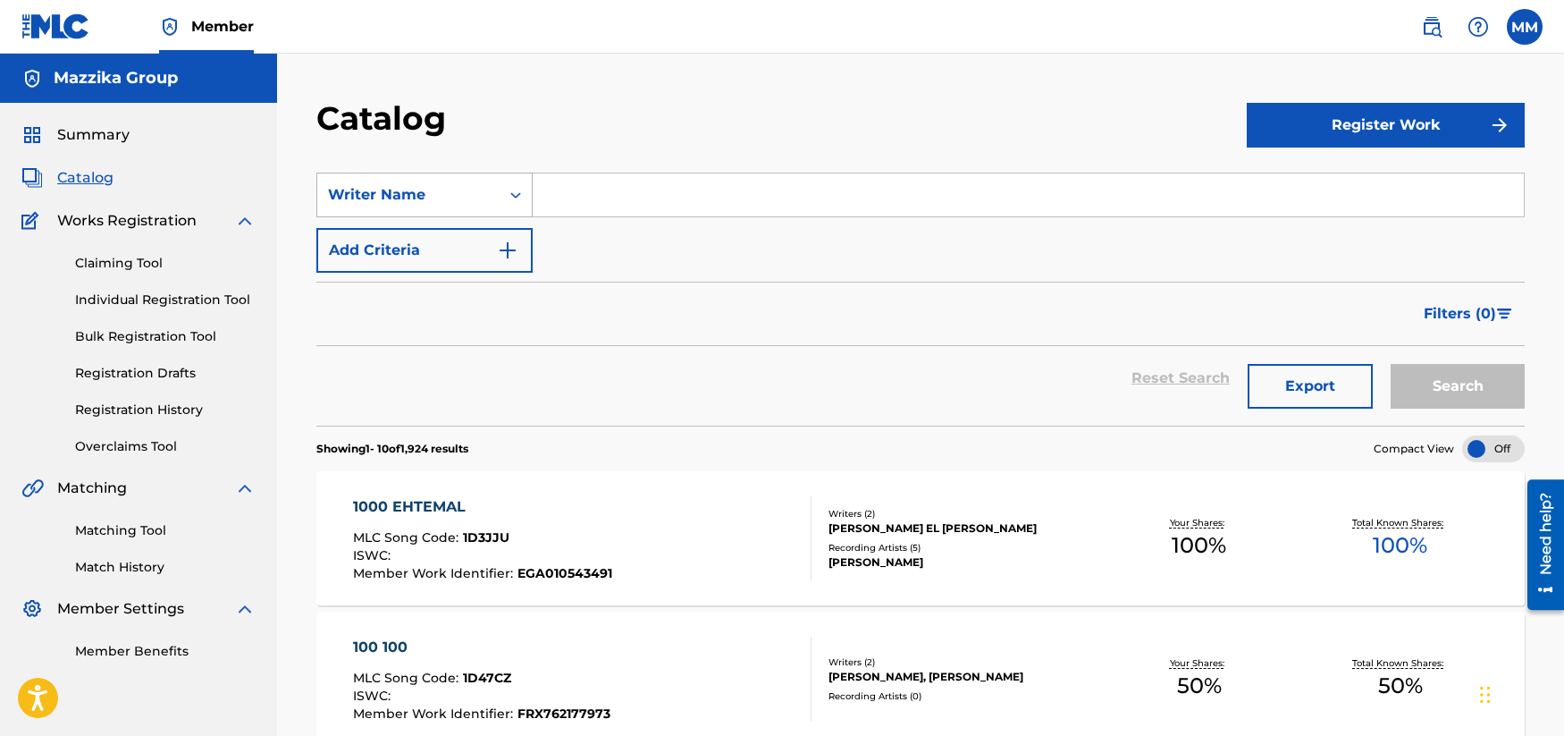
click at [478, 198] on div "Writer Name" at bounding box center [408, 194] width 161 height 21
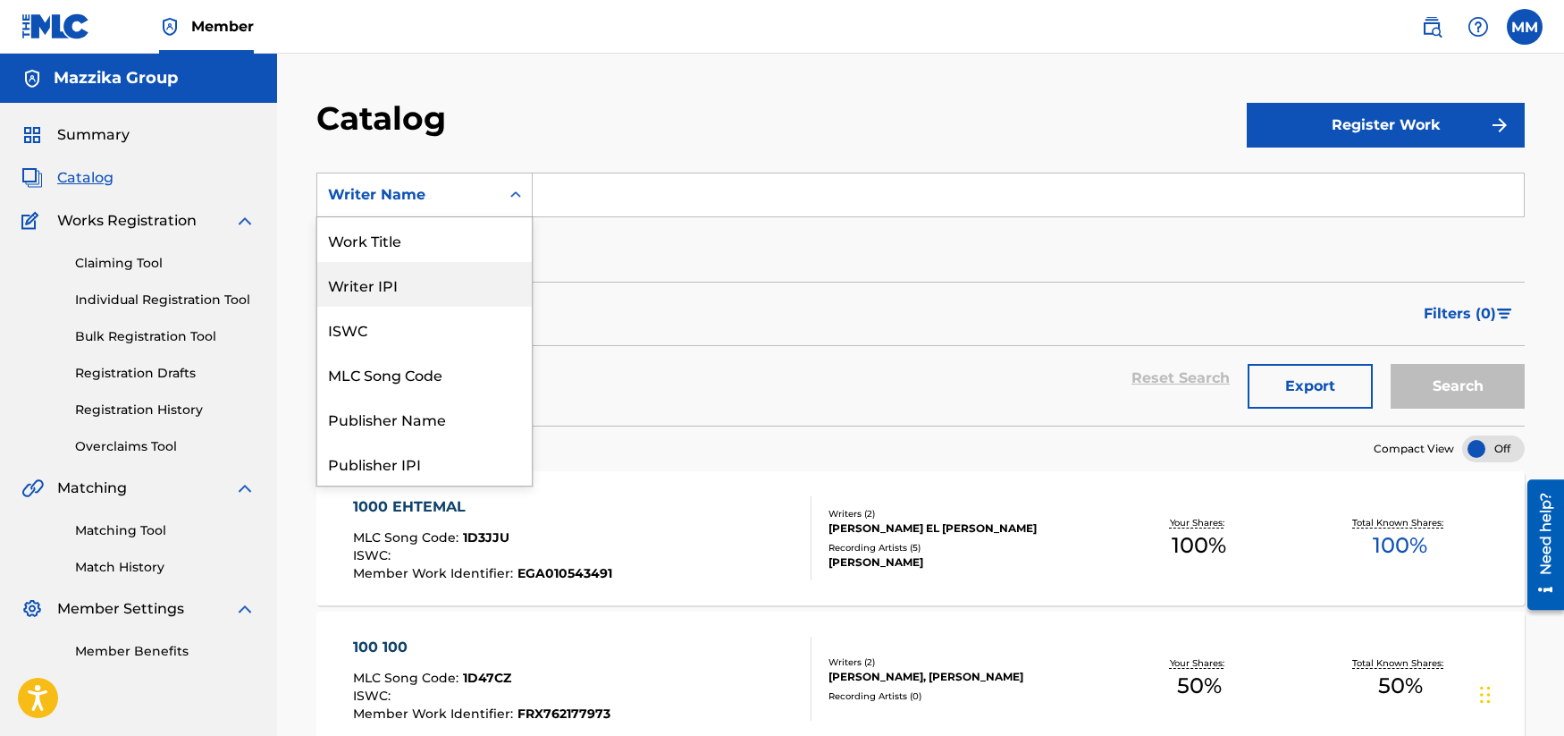
click at [384, 277] on div "Writer IPI" at bounding box center [424, 284] width 214 height 45
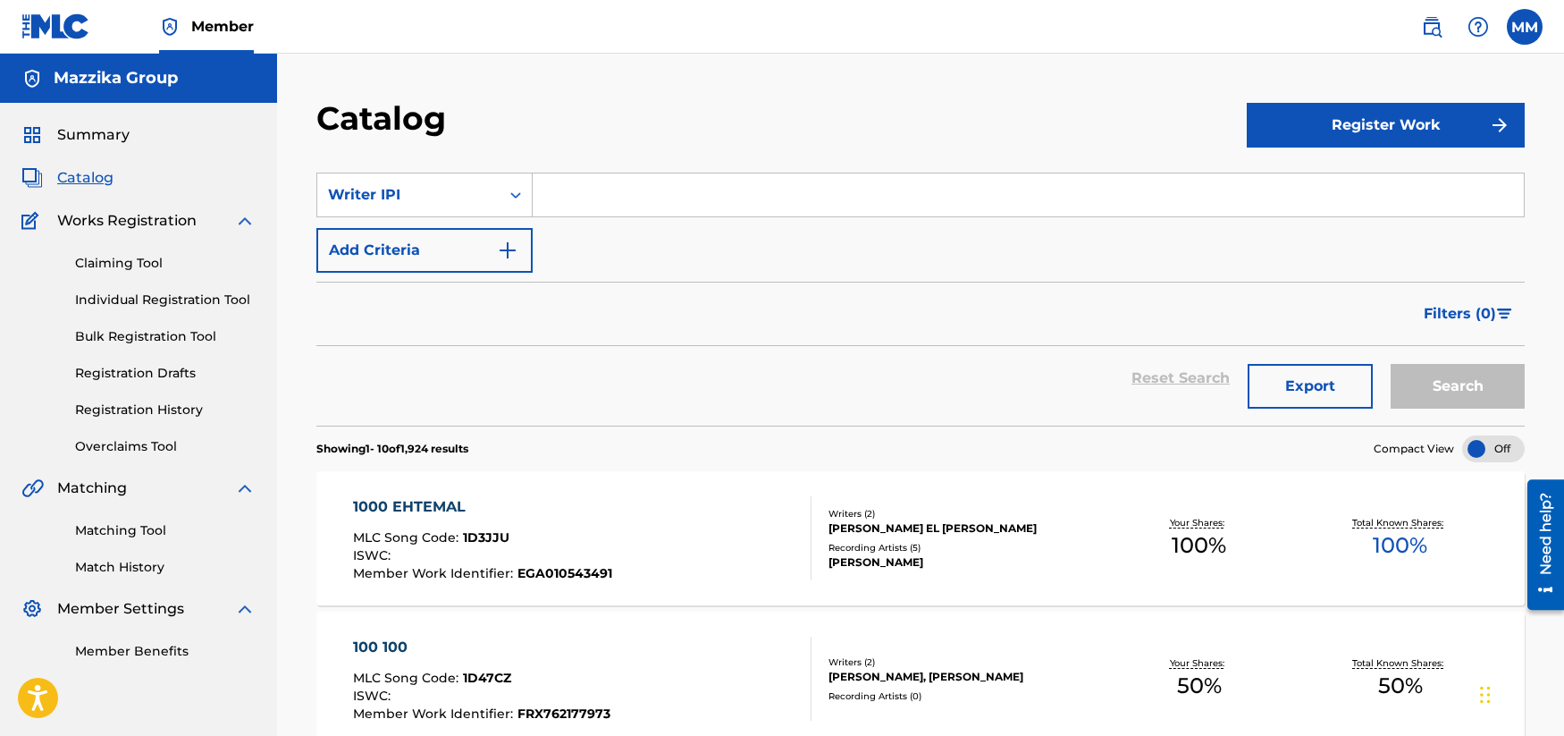
click at [432, 316] on div "Filters ( 0 )" at bounding box center [920, 314] width 1208 height 64
paste input "1090145388"
type input "1090145388"
click at [1442, 375] on button "Search" at bounding box center [1458, 386] width 134 height 45
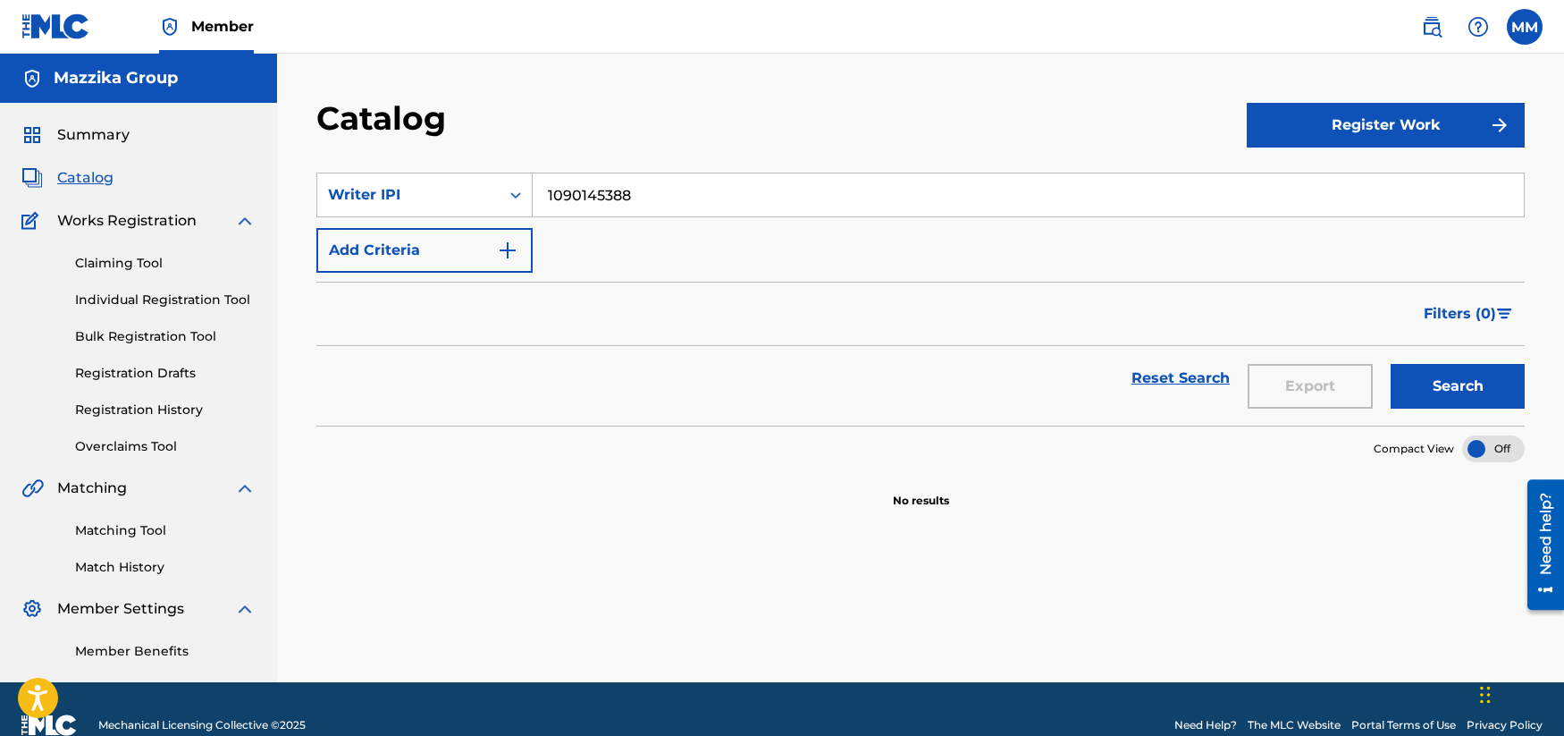
click at [689, 194] on input "1090145388" at bounding box center [1028, 194] width 991 height 43
click at [513, 198] on icon "Search Form" at bounding box center [516, 195] width 18 height 18
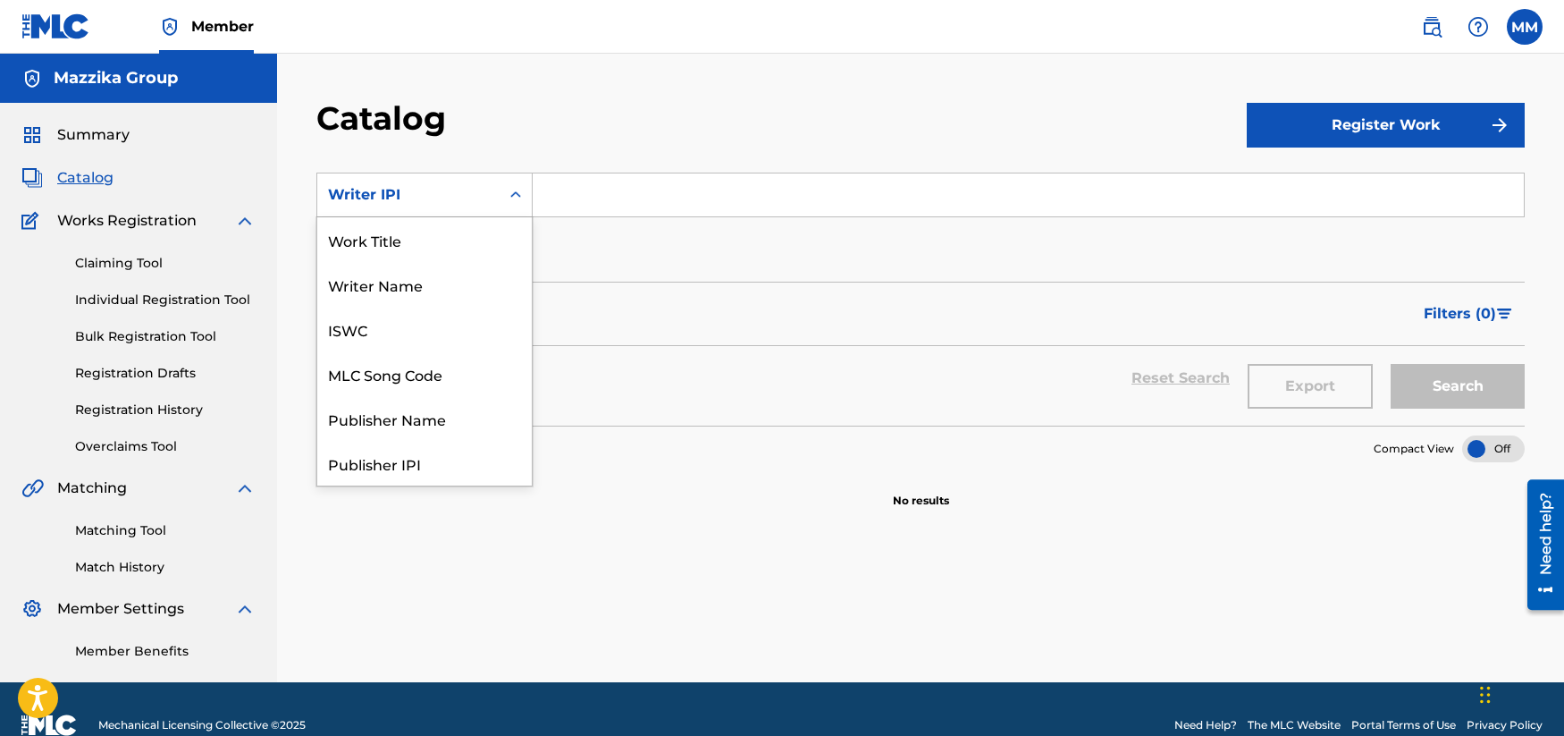
scroll to position [268, 0]
click at [362, 379] on div "Artist" at bounding box center [424, 373] width 214 height 45
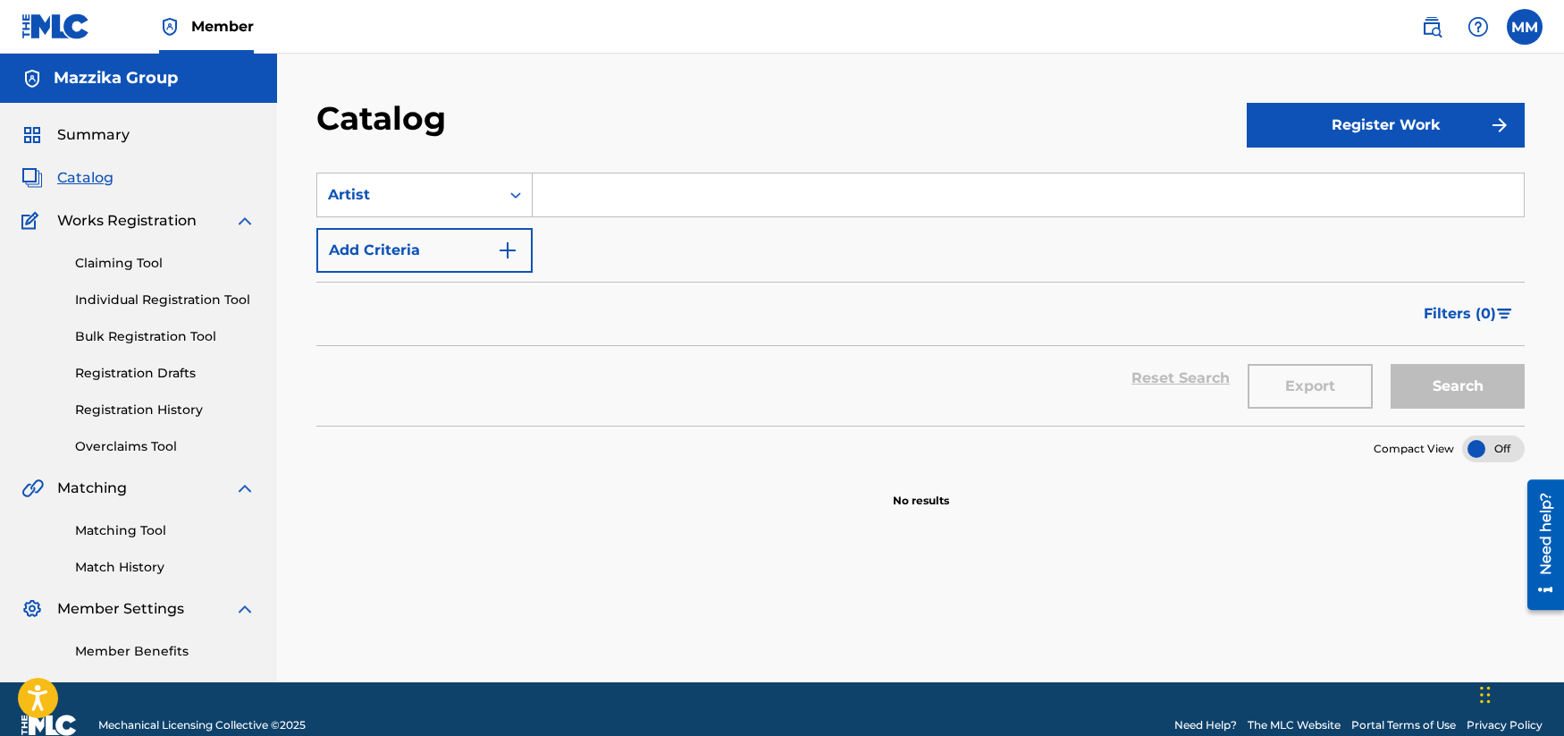
click at [637, 189] on input "Search Form" at bounding box center [1028, 194] width 991 height 43
type input "ِ"
type input "Abu"
click at [1447, 377] on button "Search" at bounding box center [1458, 386] width 134 height 45
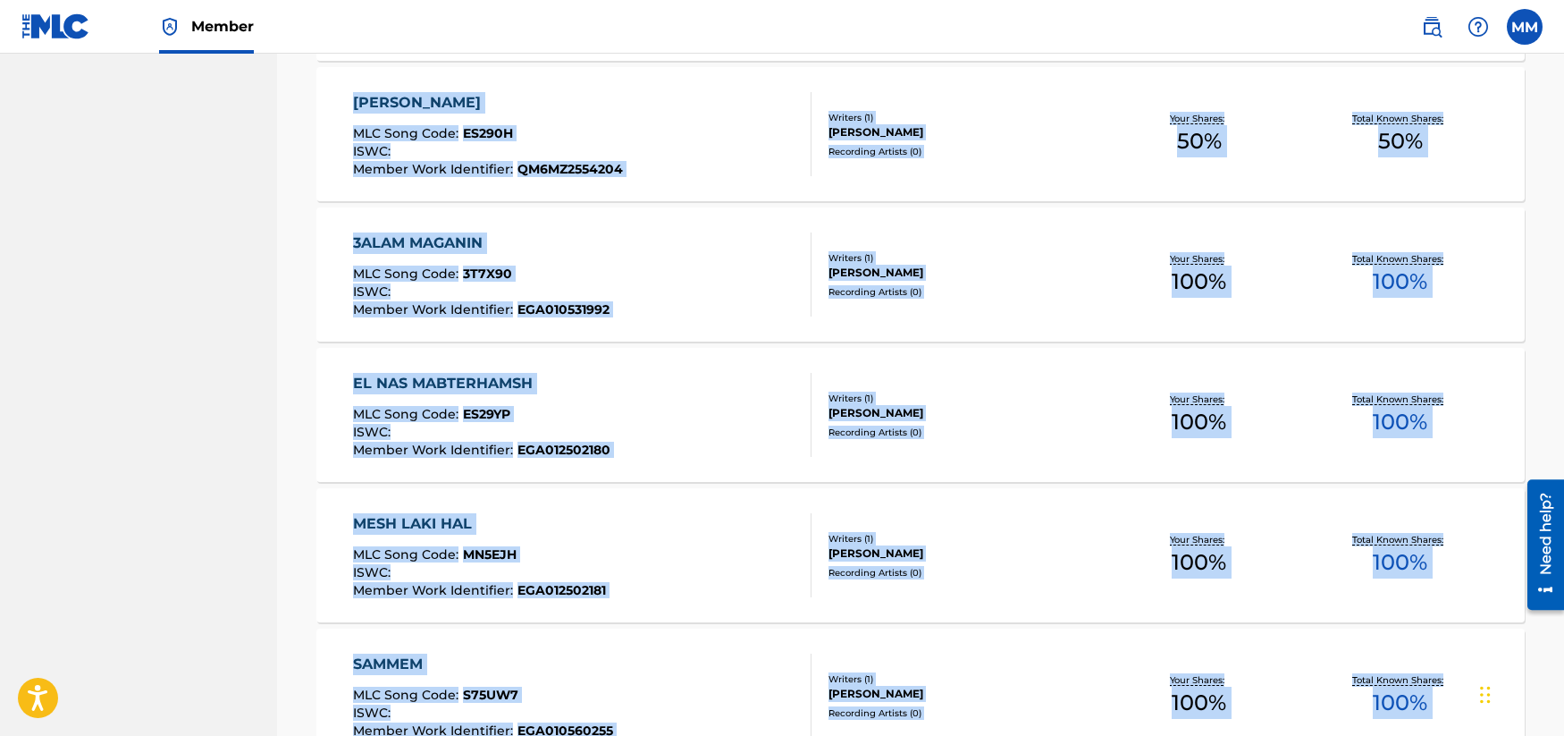
scroll to position [1310, 0]
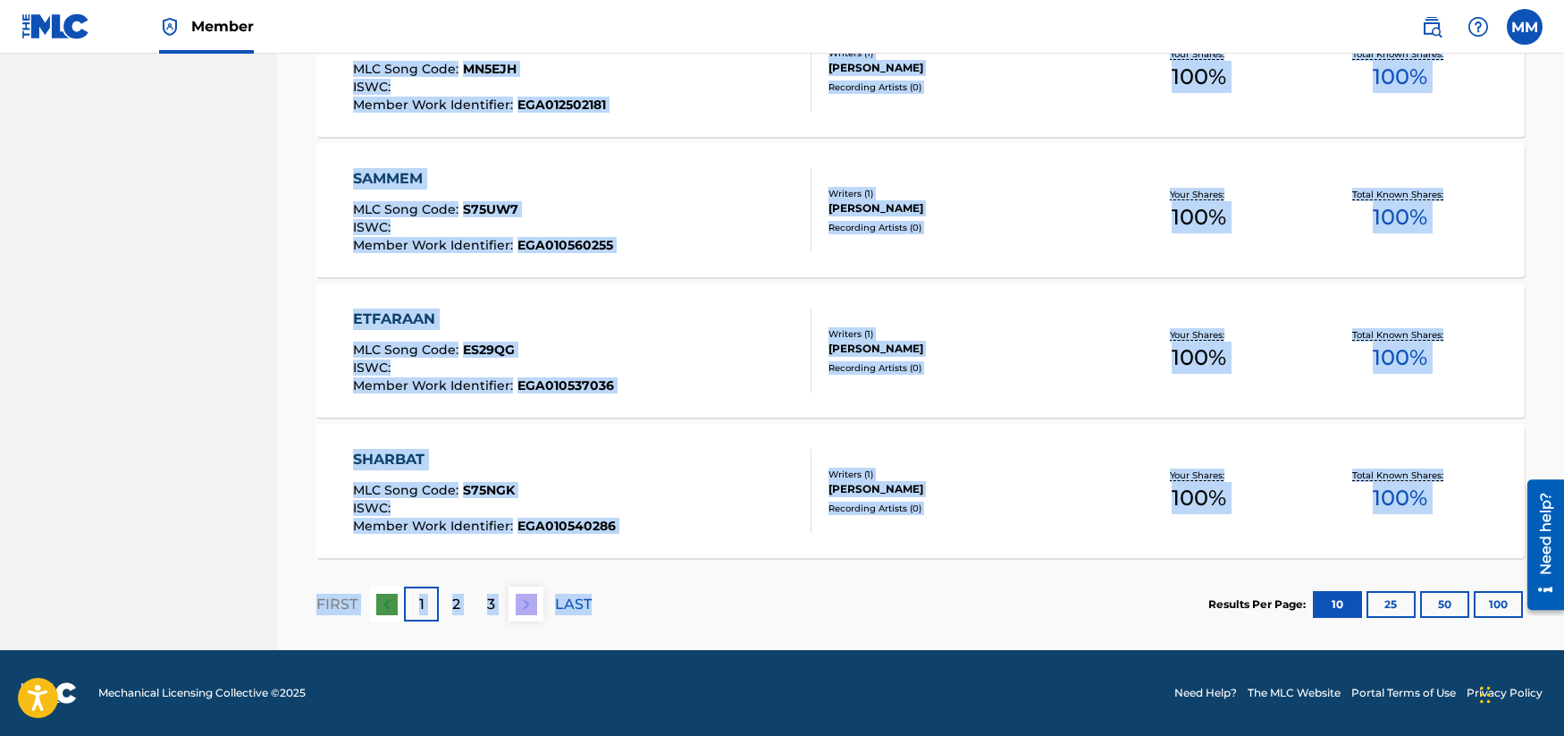
drag, startPoint x: 308, startPoint y: 217, endPoint x: 610, endPoint y: 618, distance: 502.3
click at [1491, 605] on button "100" at bounding box center [1498, 604] width 49 height 27
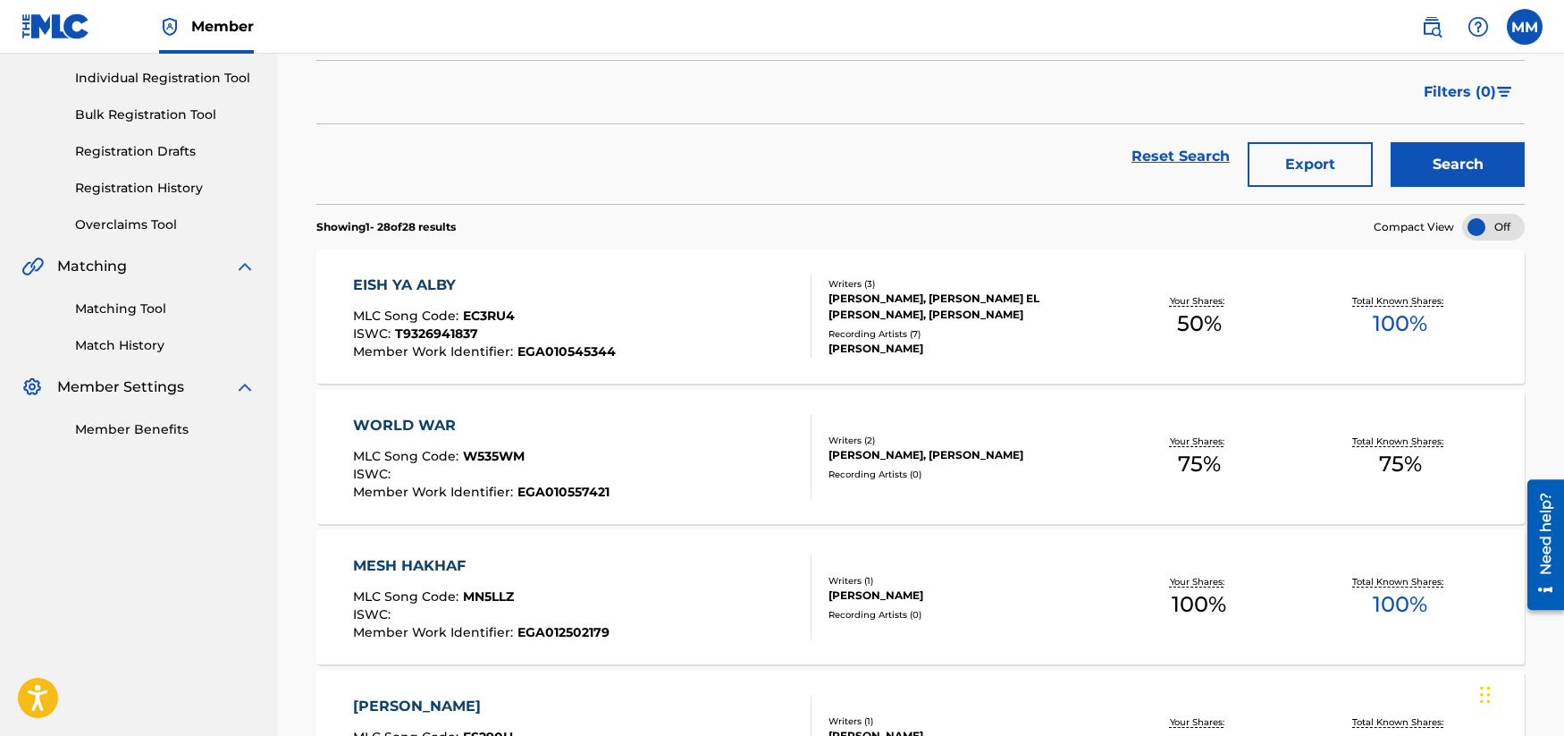
scroll to position [166, 0]
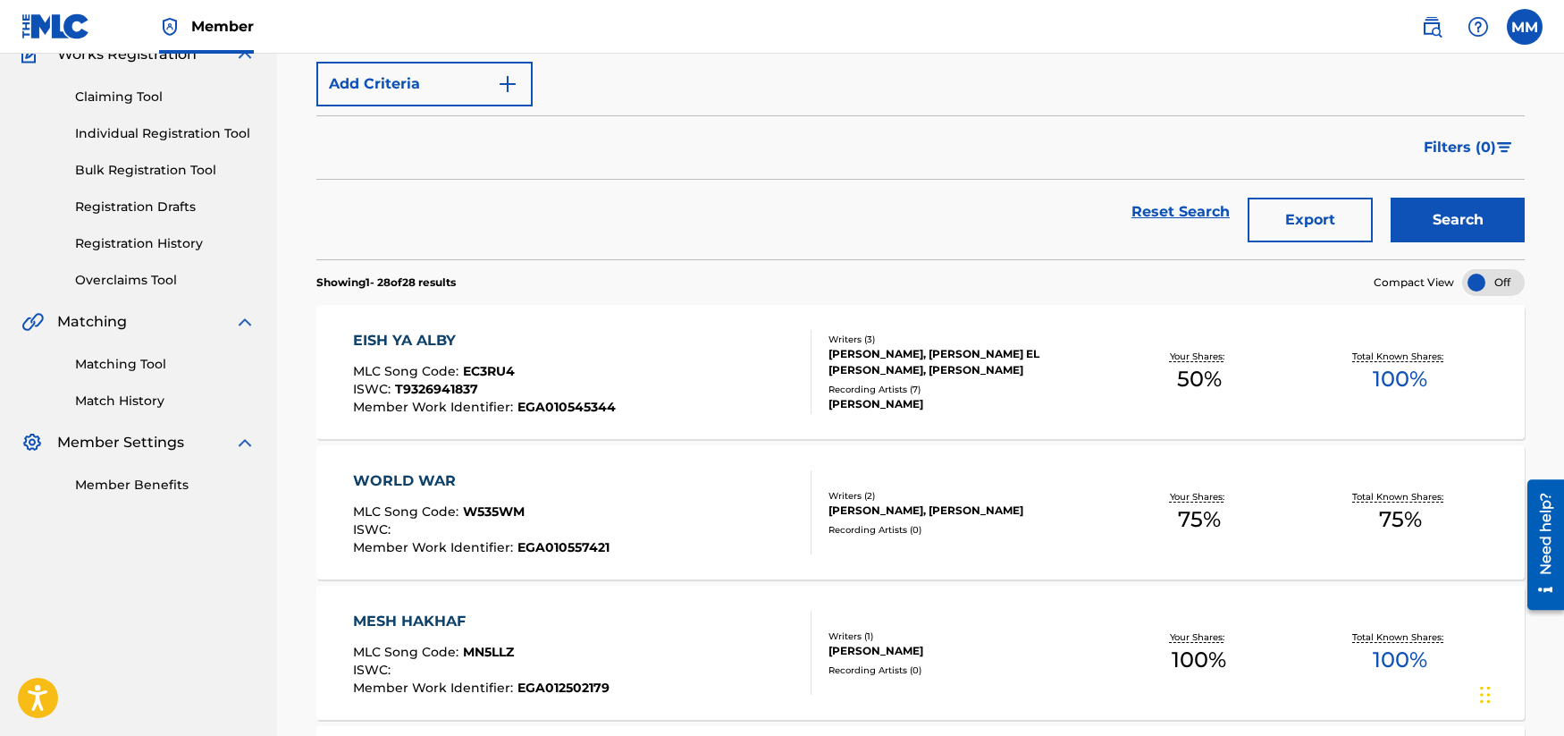
click at [374, 483] on div "WORLD WAR" at bounding box center [481, 480] width 256 height 21
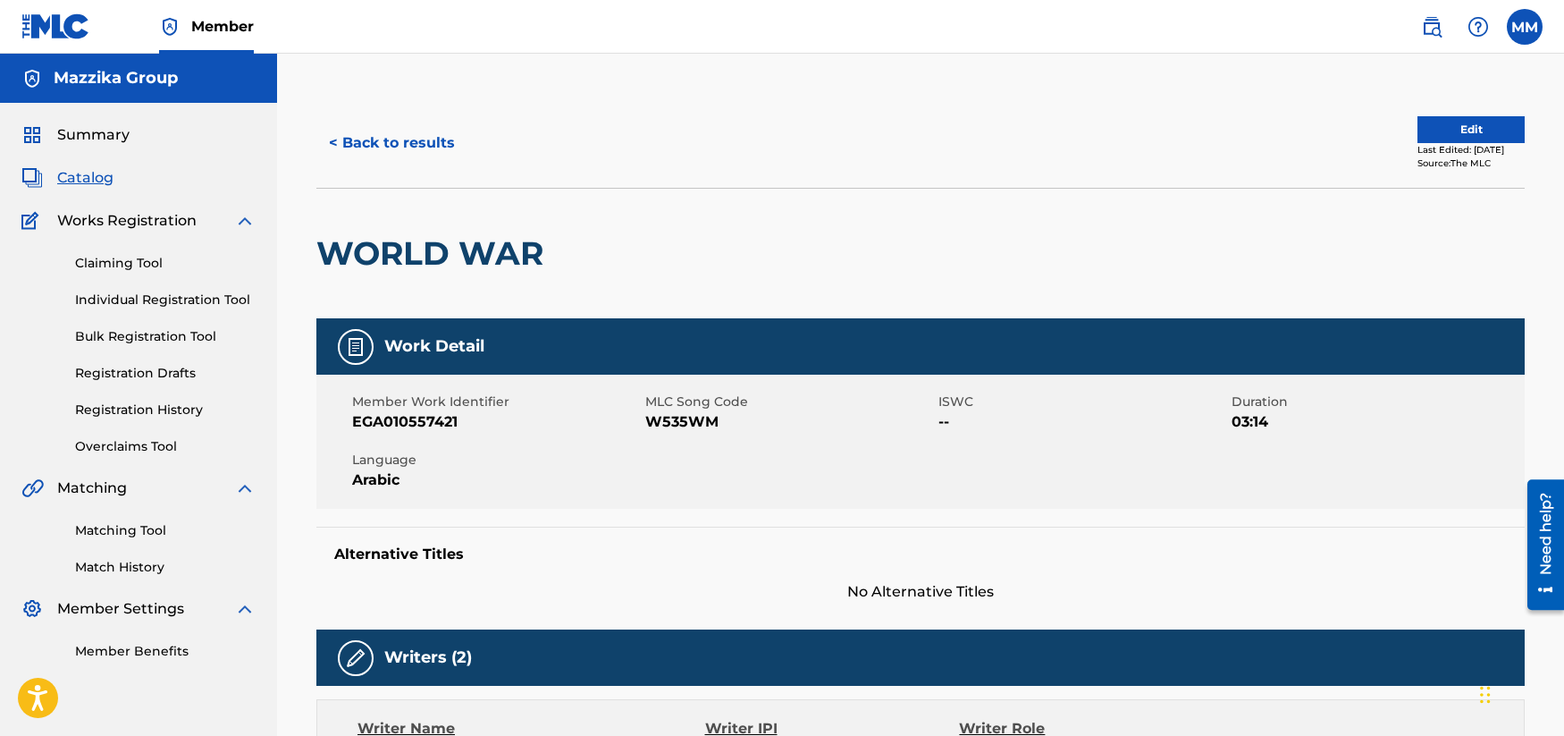
click at [428, 254] on h2 "WORLD WAR" at bounding box center [434, 253] width 236 height 40
copy div "WORLD WAR"
click at [401, 423] on span "EGA010557421" at bounding box center [496, 421] width 289 height 21
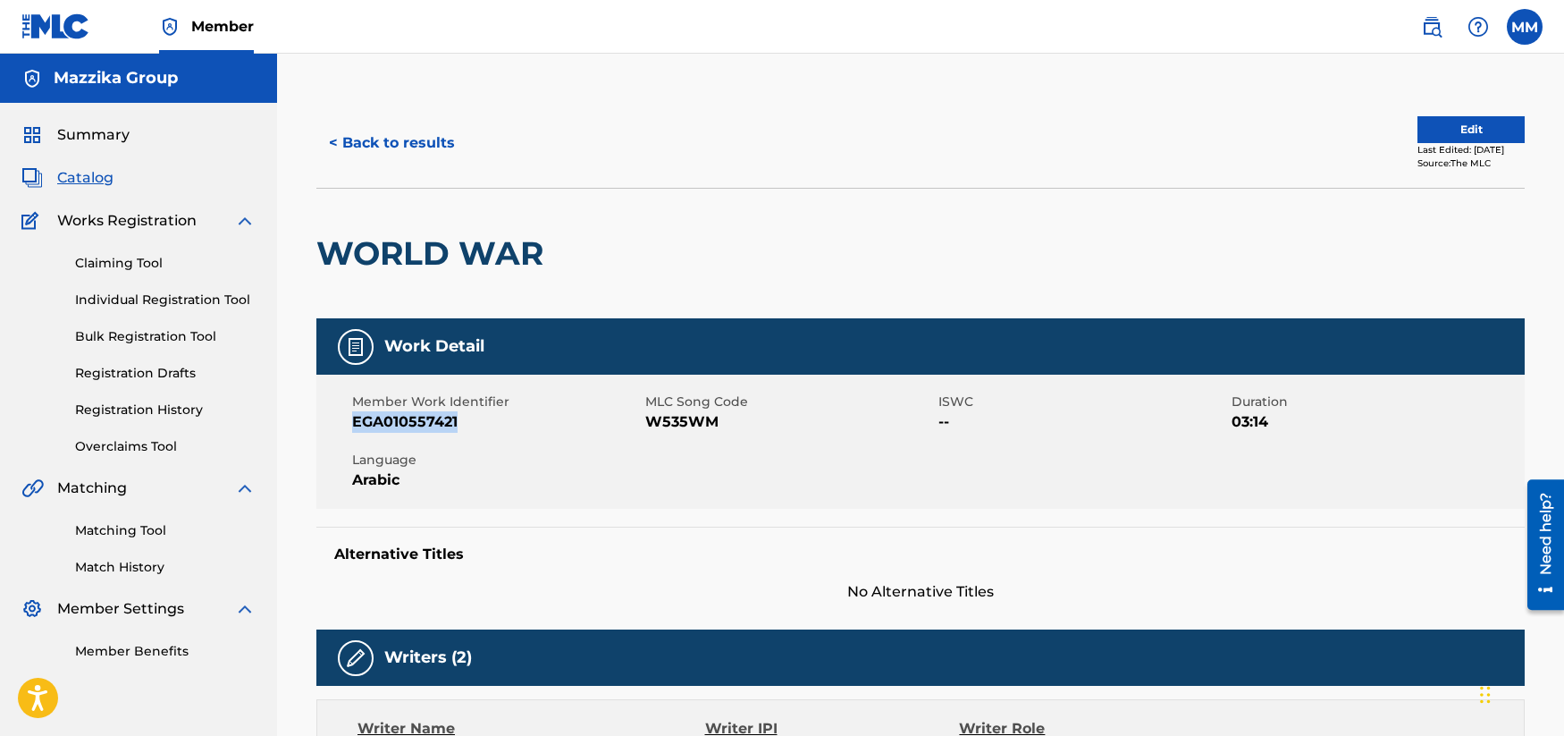
click at [401, 423] on span "EGA010557421" at bounding box center [496, 421] width 289 height 21
copy span "EGA010557421"
click at [554, 486] on span "Arabic" at bounding box center [496, 479] width 289 height 21
click at [679, 418] on span "W535WM" at bounding box center [789, 421] width 289 height 21
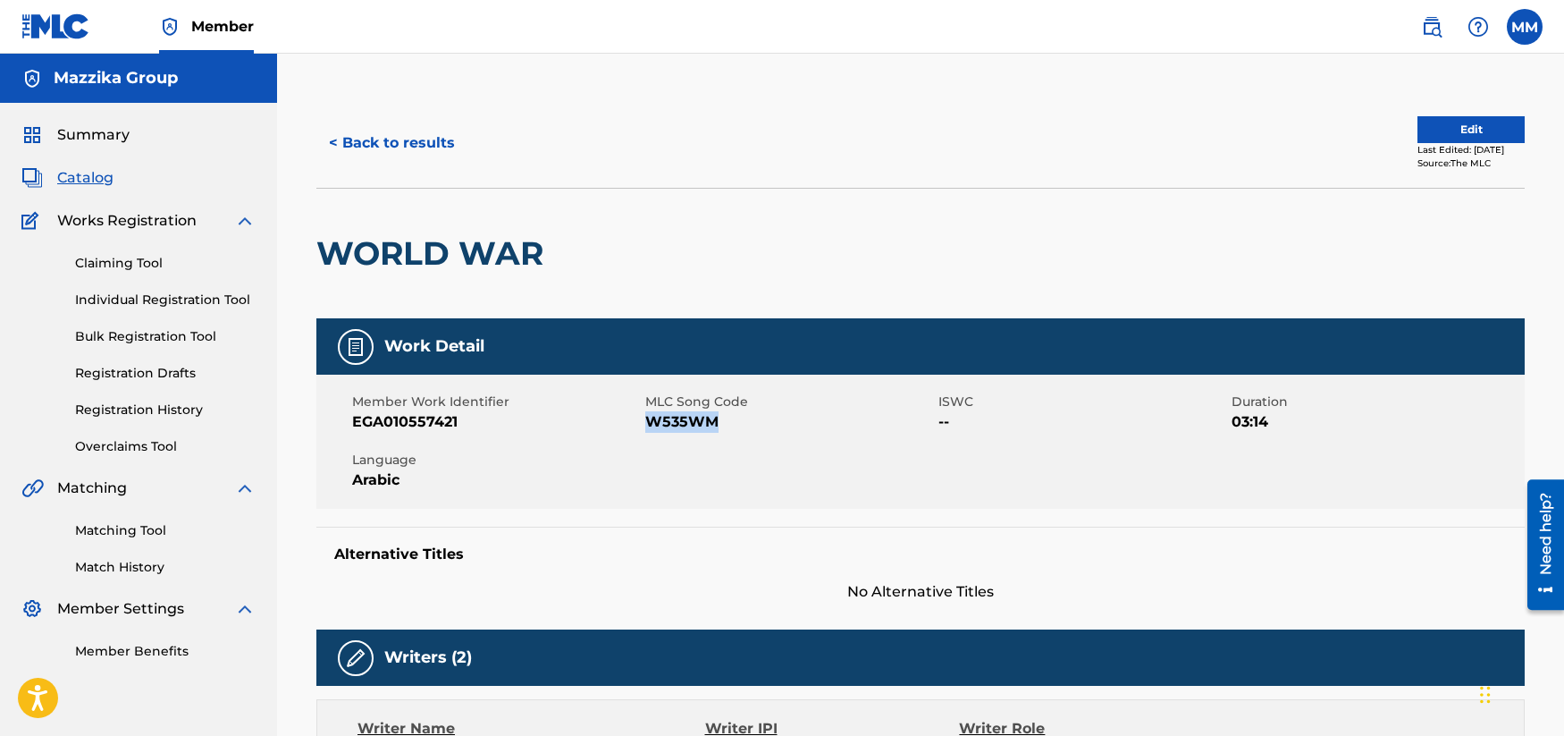
copy span "W535WM"
click at [342, 141] on button "< Back to results" at bounding box center [391, 143] width 151 height 45
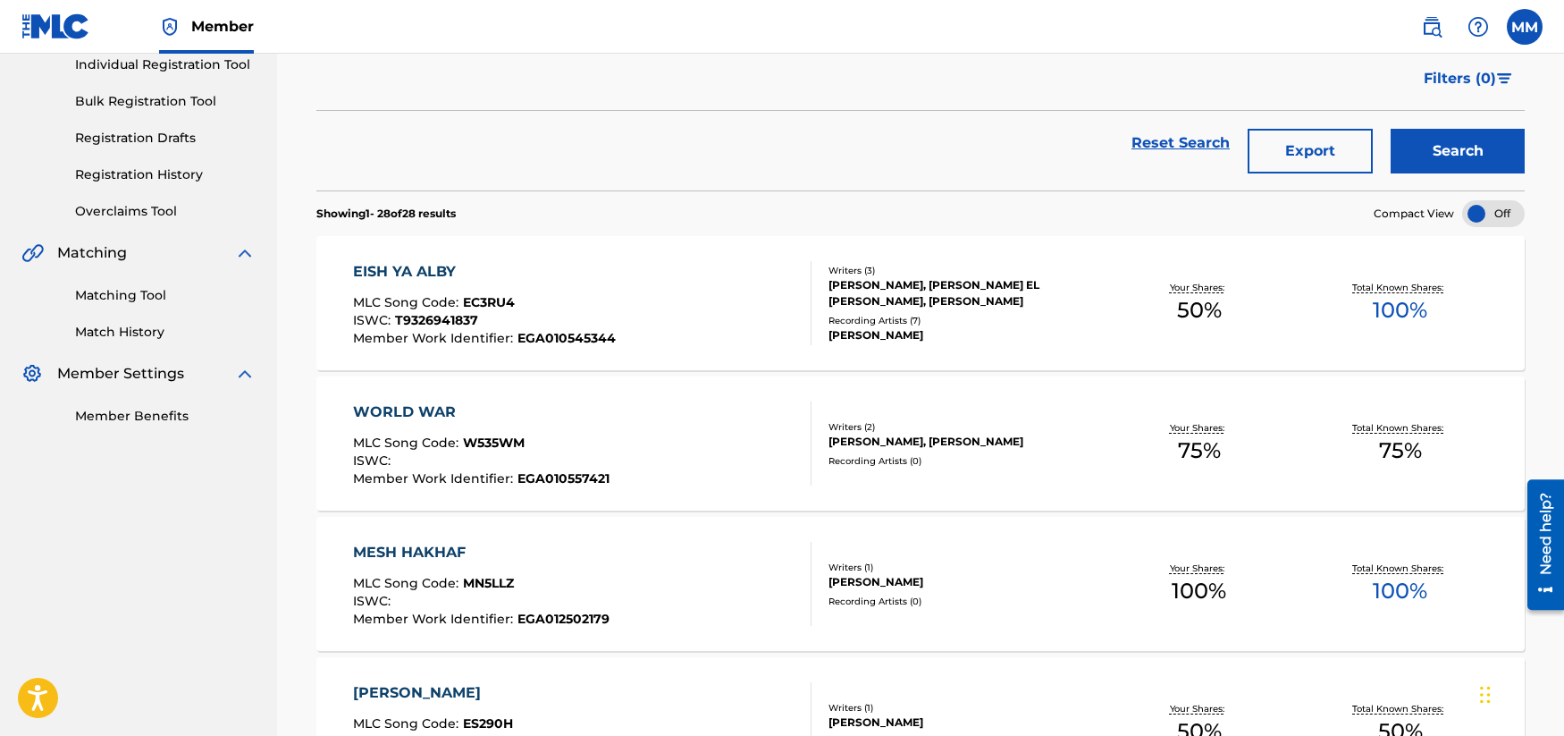
scroll to position [256, 0]
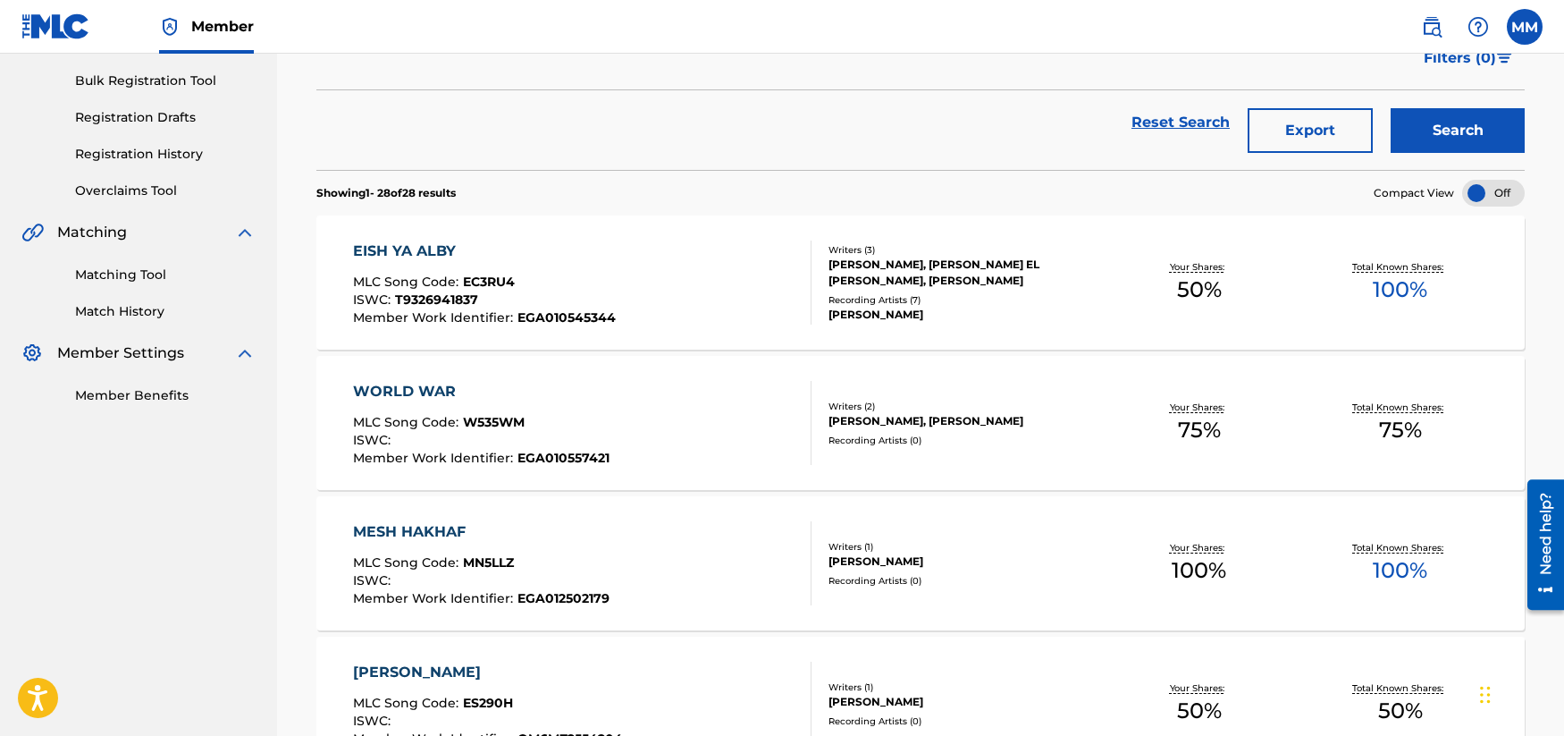
click at [363, 534] on div "MESH HAKHAF" at bounding box center [481, 531] width 256 height 21
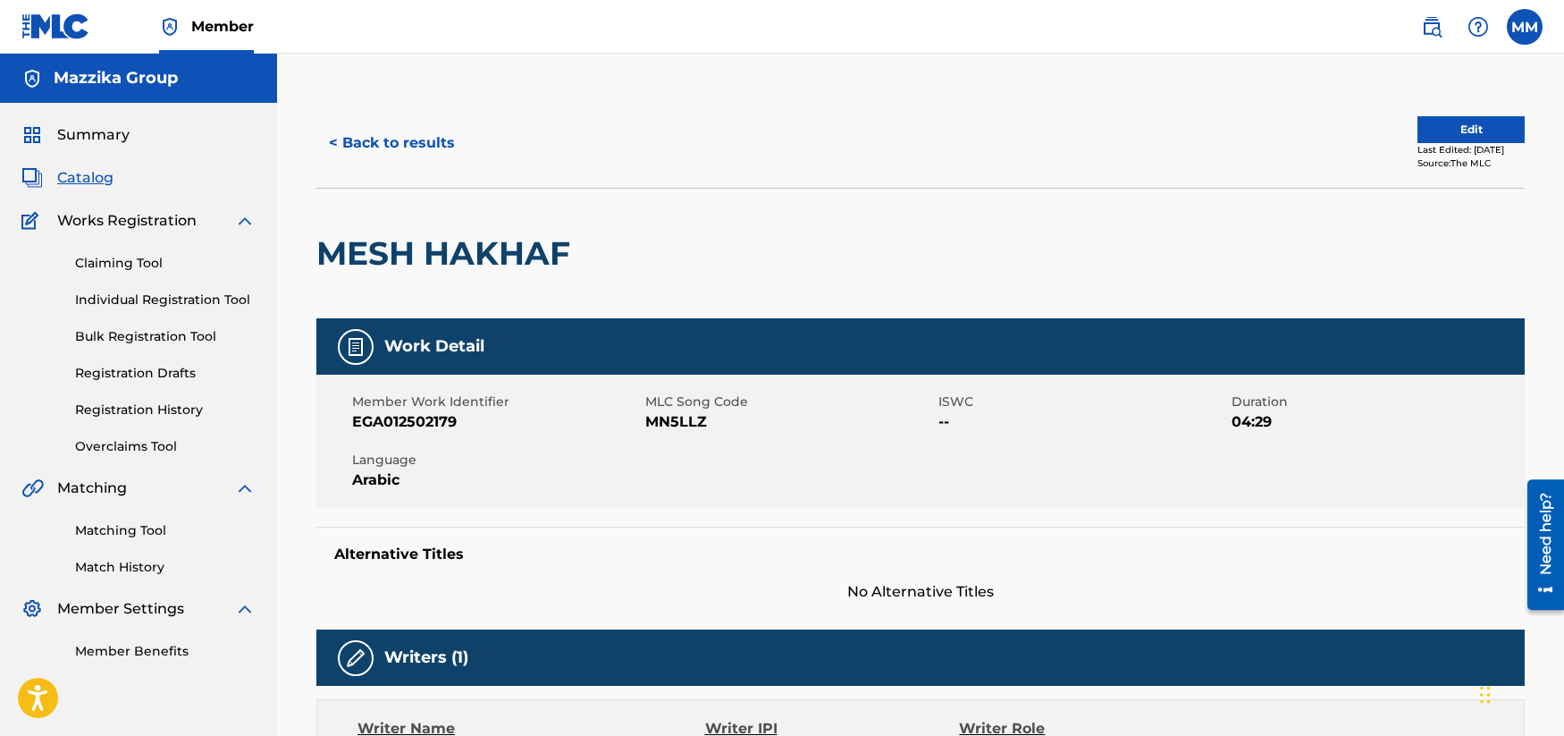
click at [359, 147] on button "< Back to results" at bounding box center [391, 143] width 151 height 45
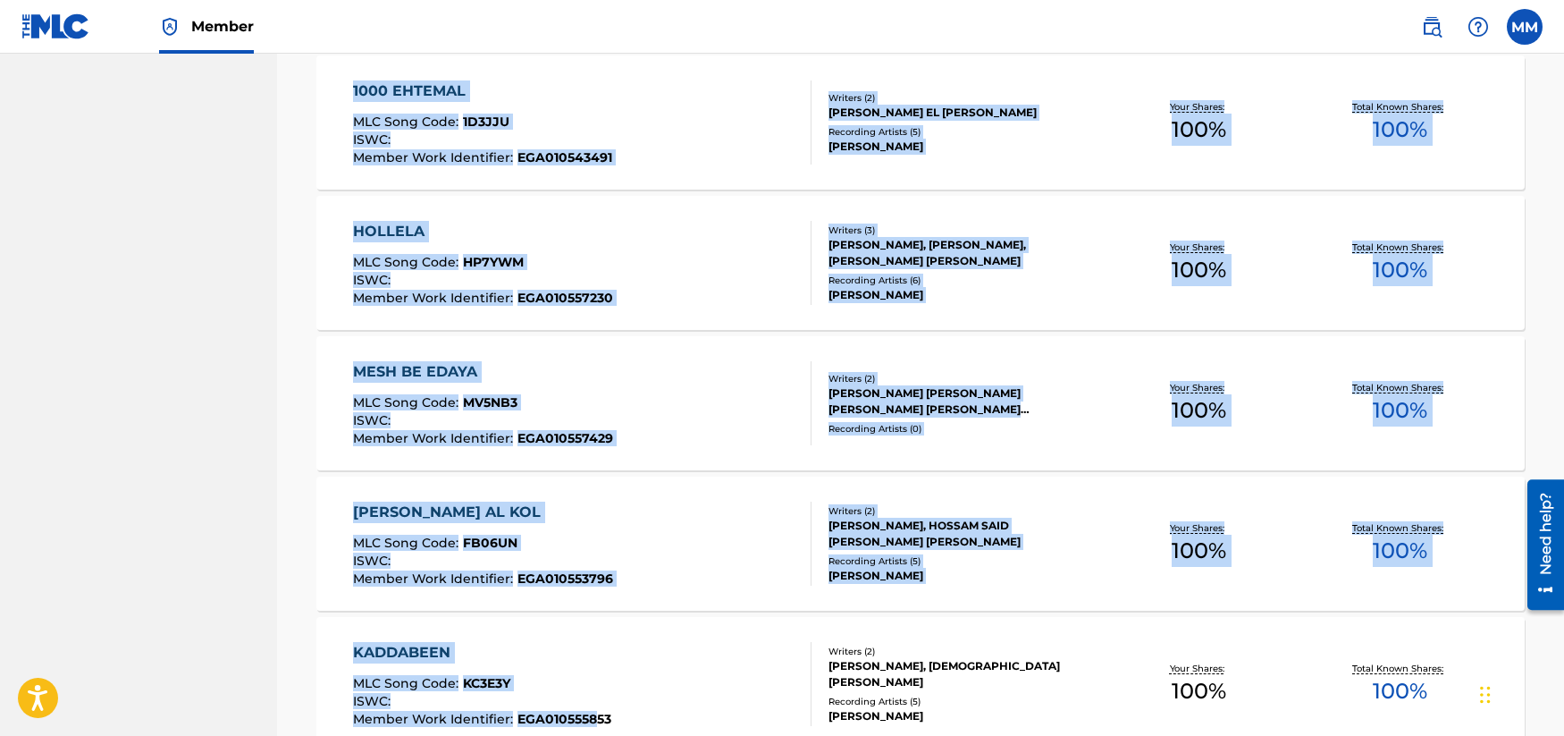
scroll to position [3828, 0]
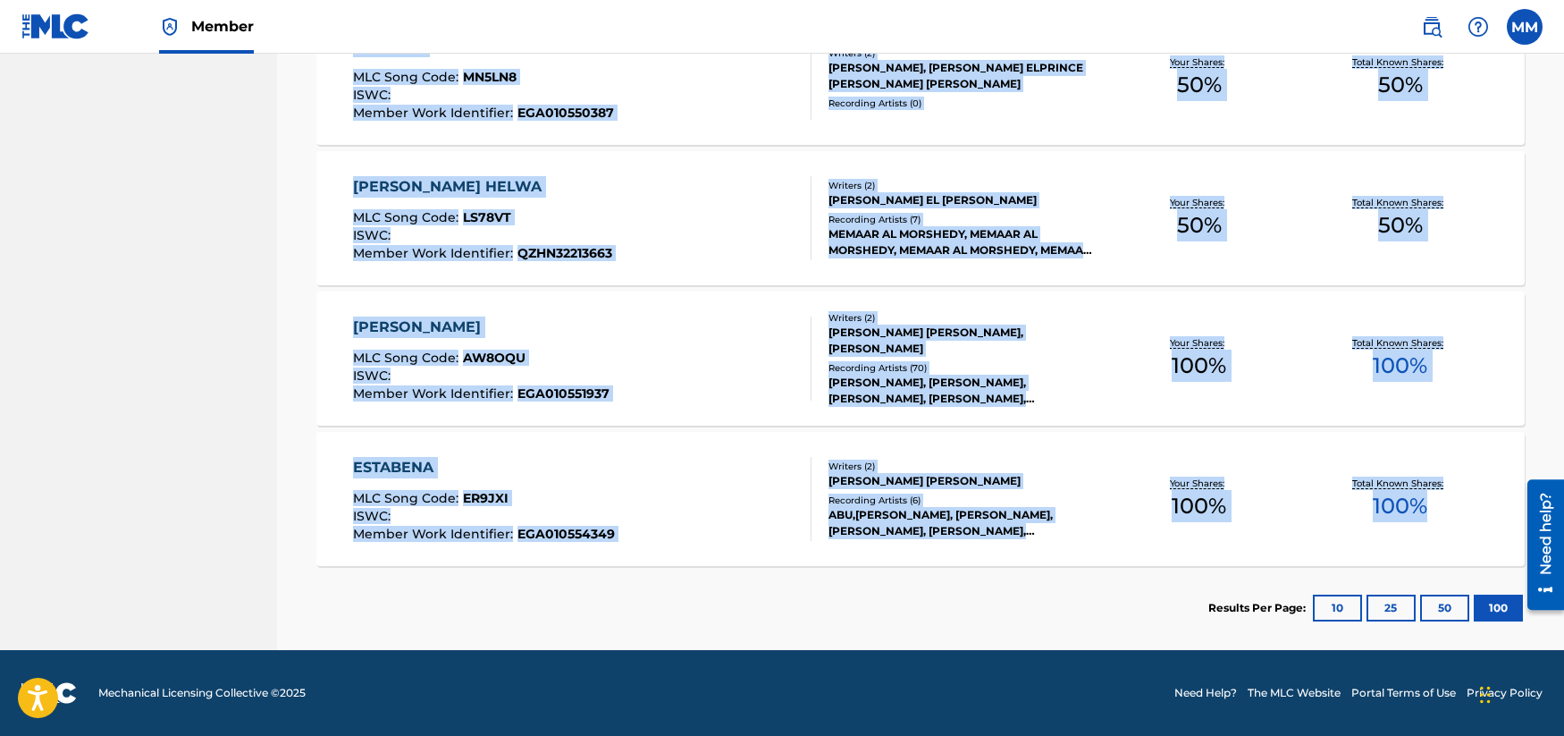
drag, startPoint x: 305, startPoint y: 242, endPoint x: 1442, endPoint y: 510, distance: 1168.0
copy section "EISH YA ALBY MLC Song Code : EC3RU4 ISWC : T9326941837 Member Work Identifier :…"
